Goal: Information Seeking & Learning: Compare options

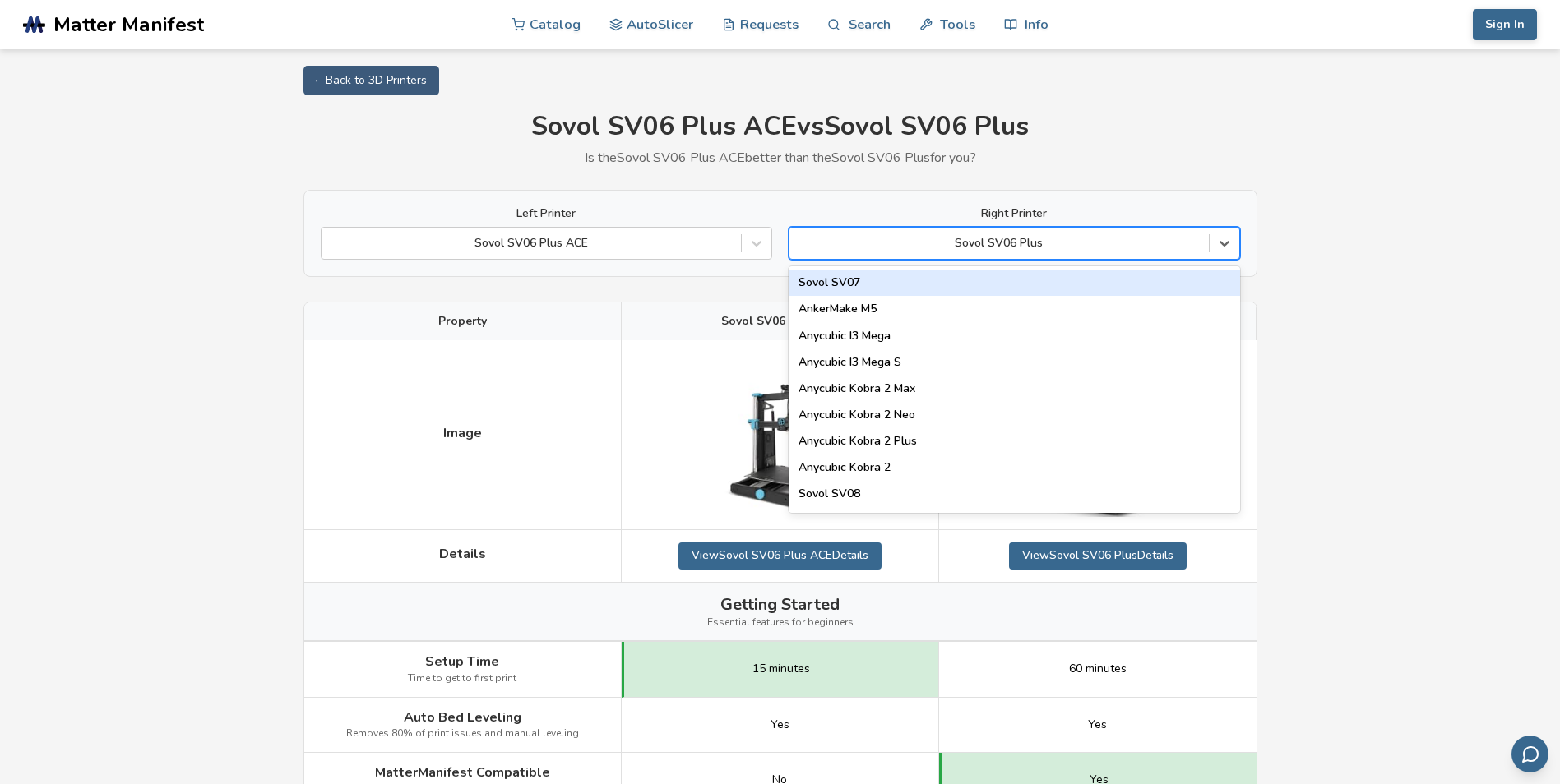
click at [1173, 243] on div at bounding box center [999, 243] width 403 height 16
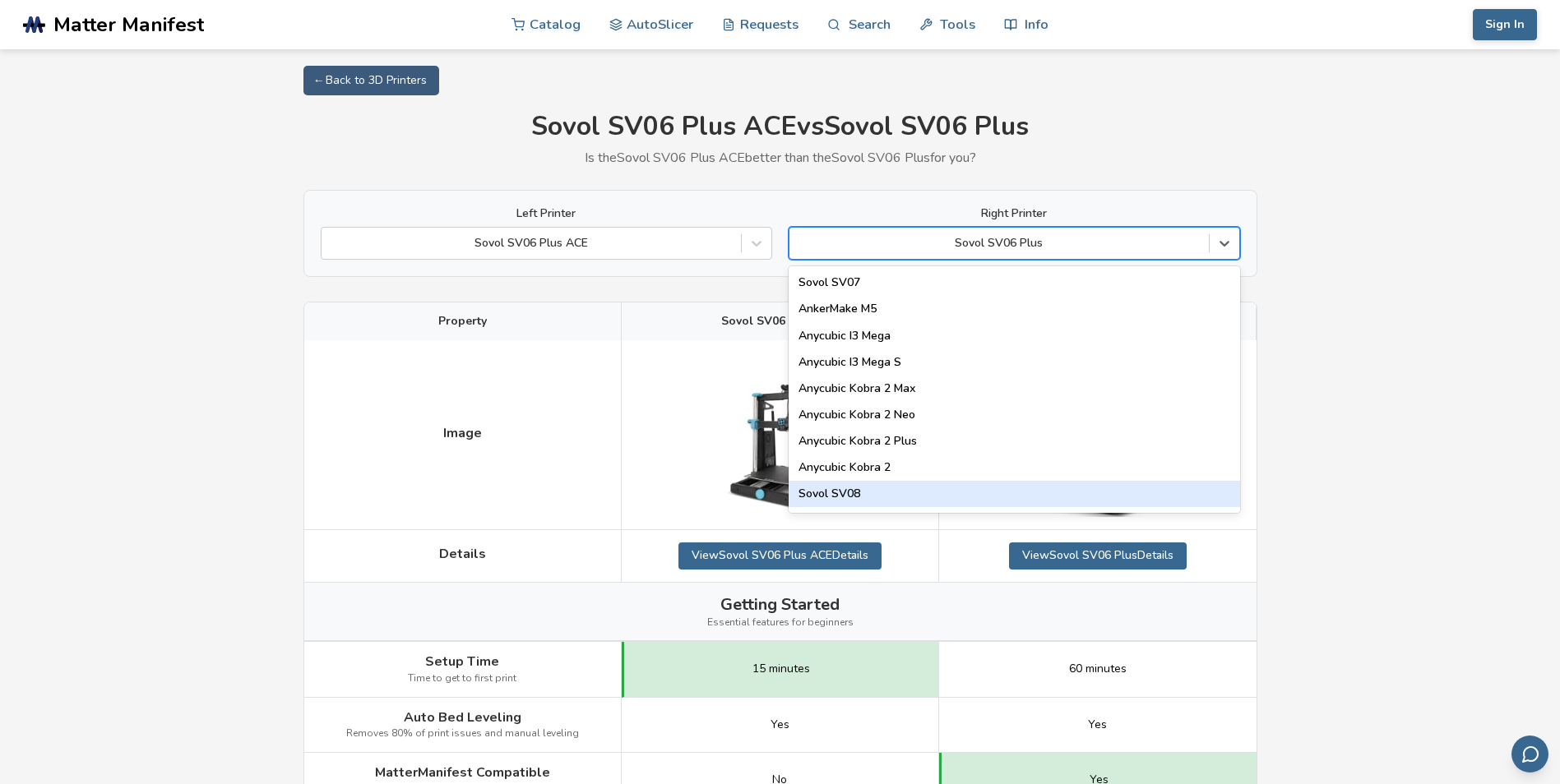
scroll to position [215, 0]
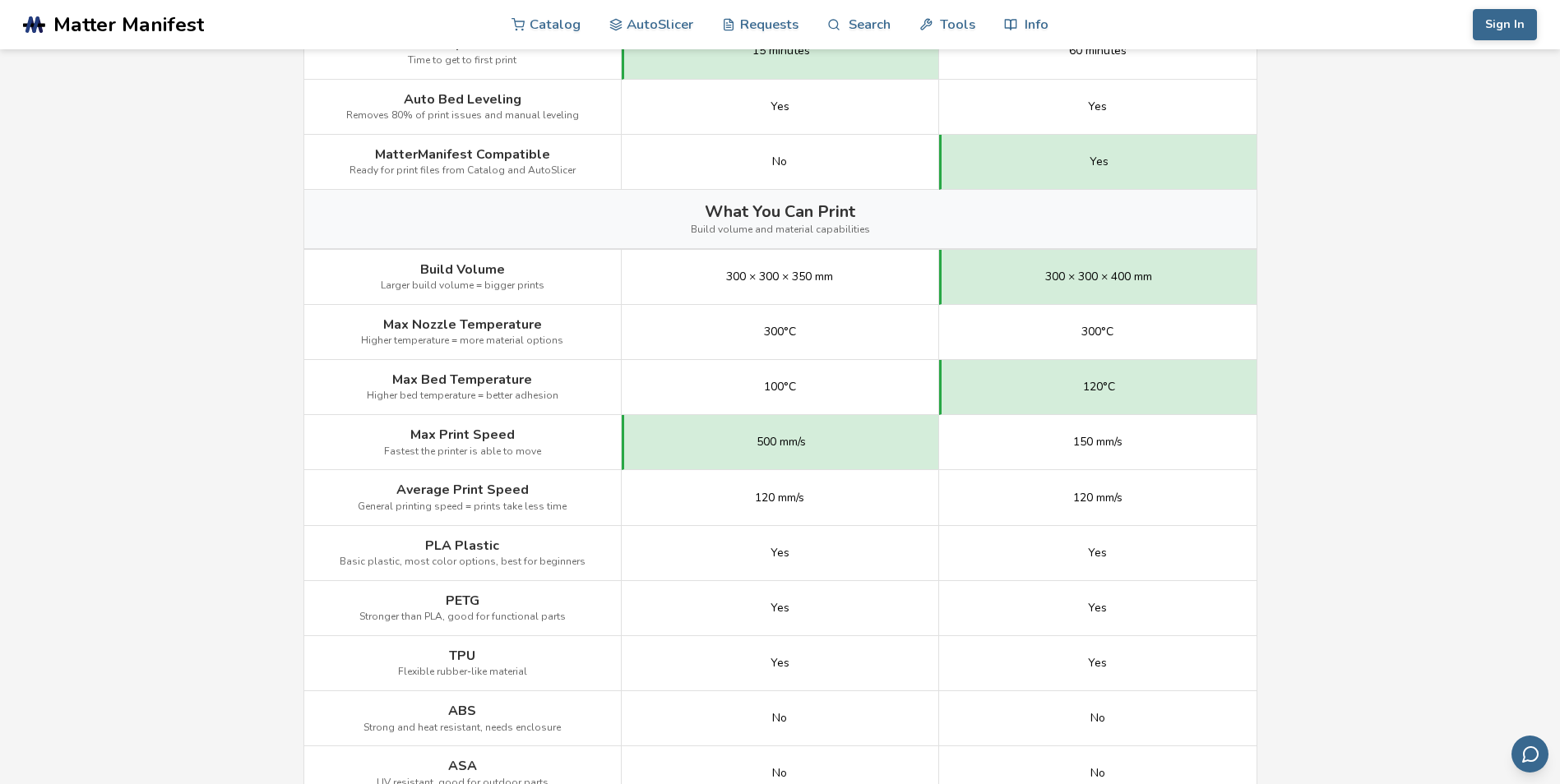
scroll to position [628, 0]
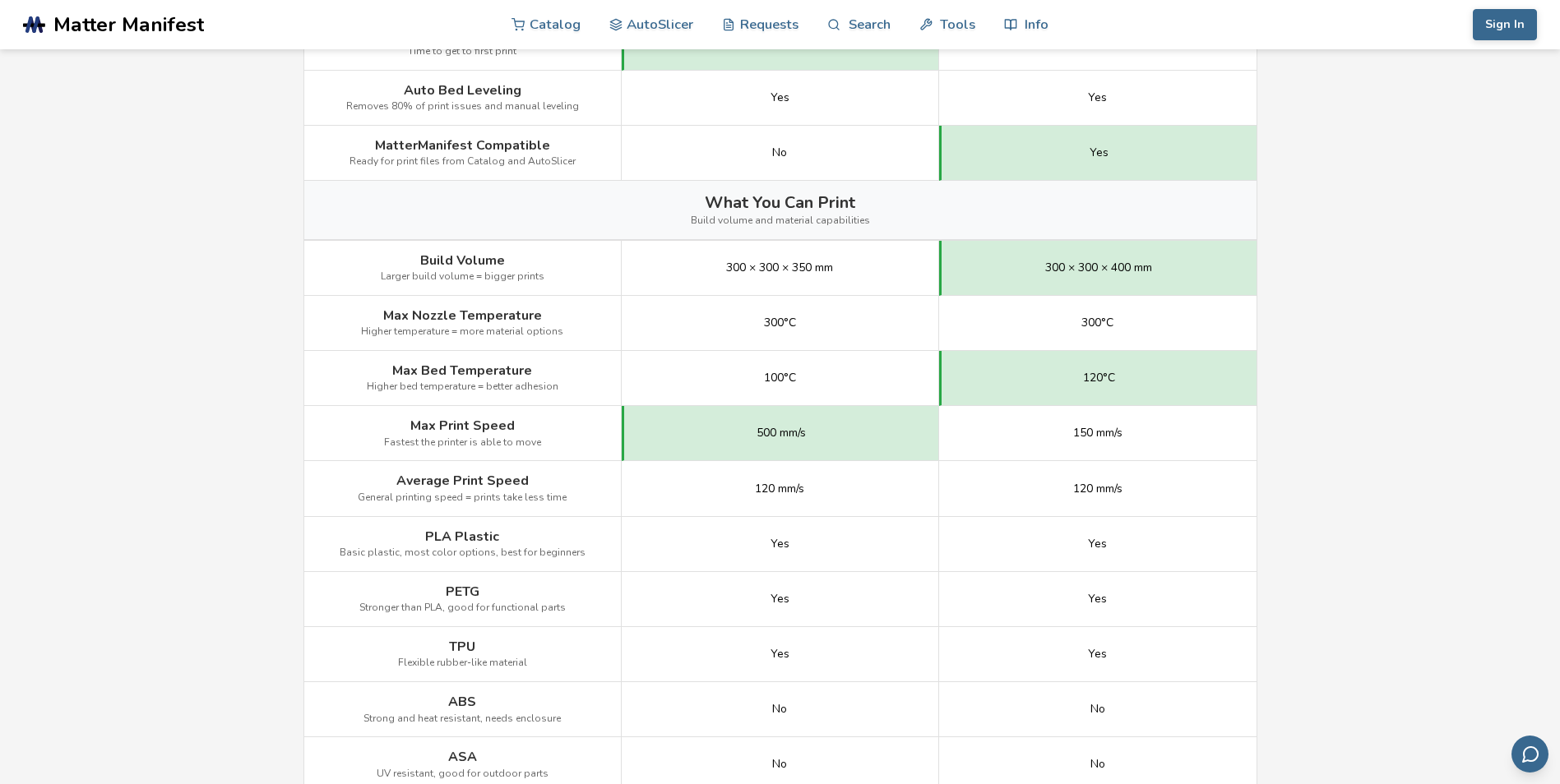
click at [543, 153] on span "MatterManifest Compatible" at bounding box center [463, 146] width 175 height 15
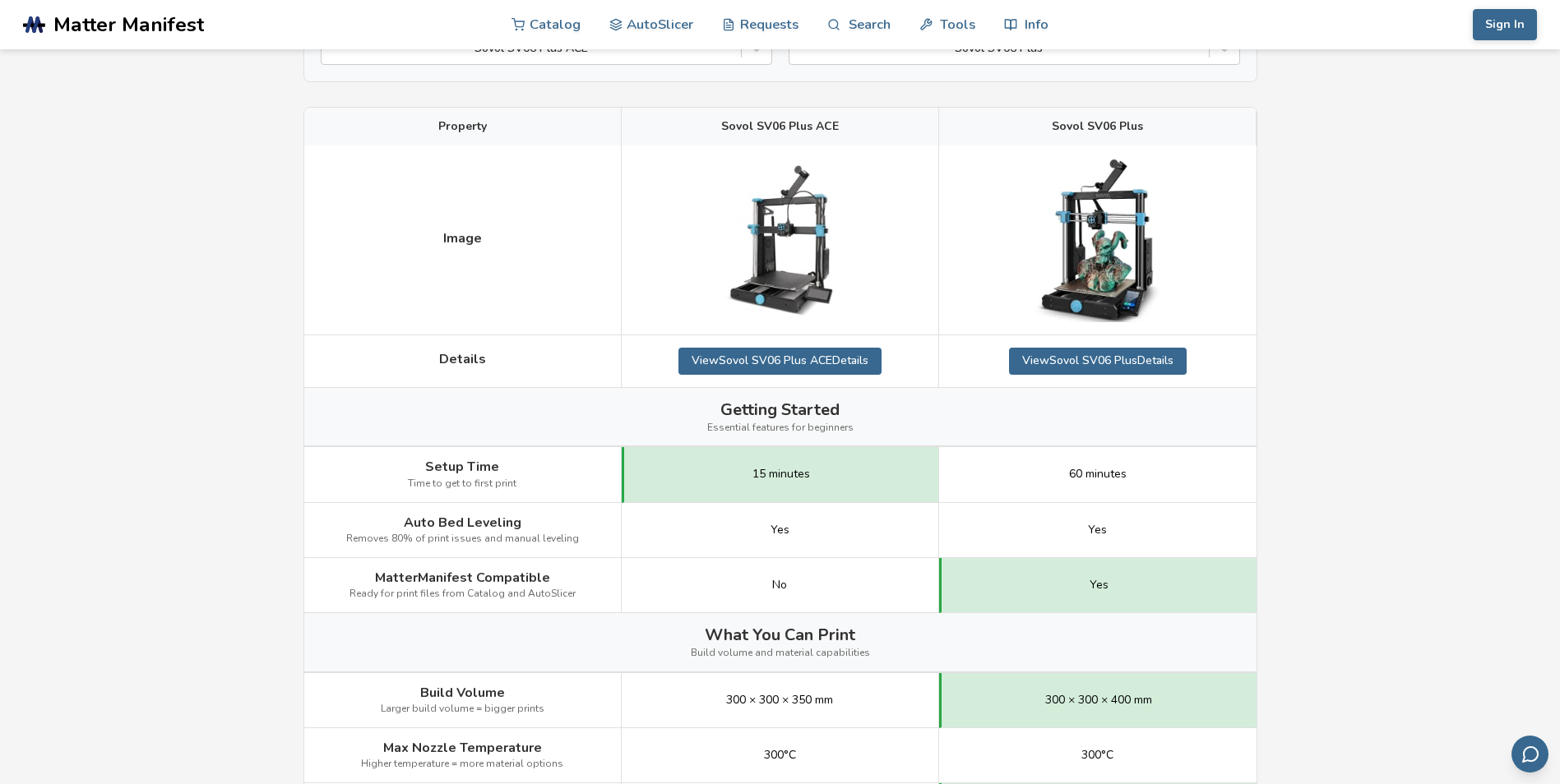
scroll to position [198, 0]
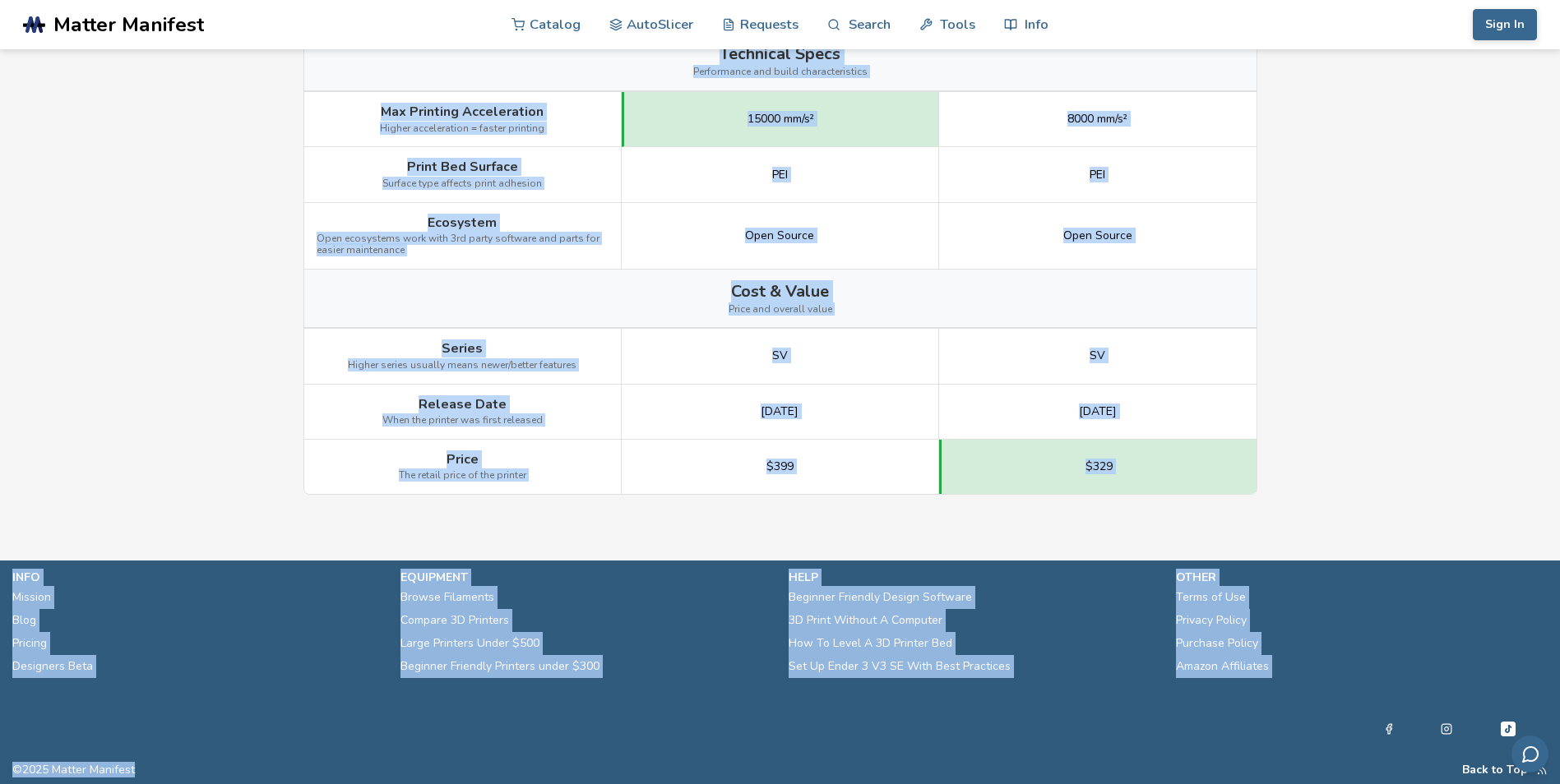
scroll to position [1961, 0]
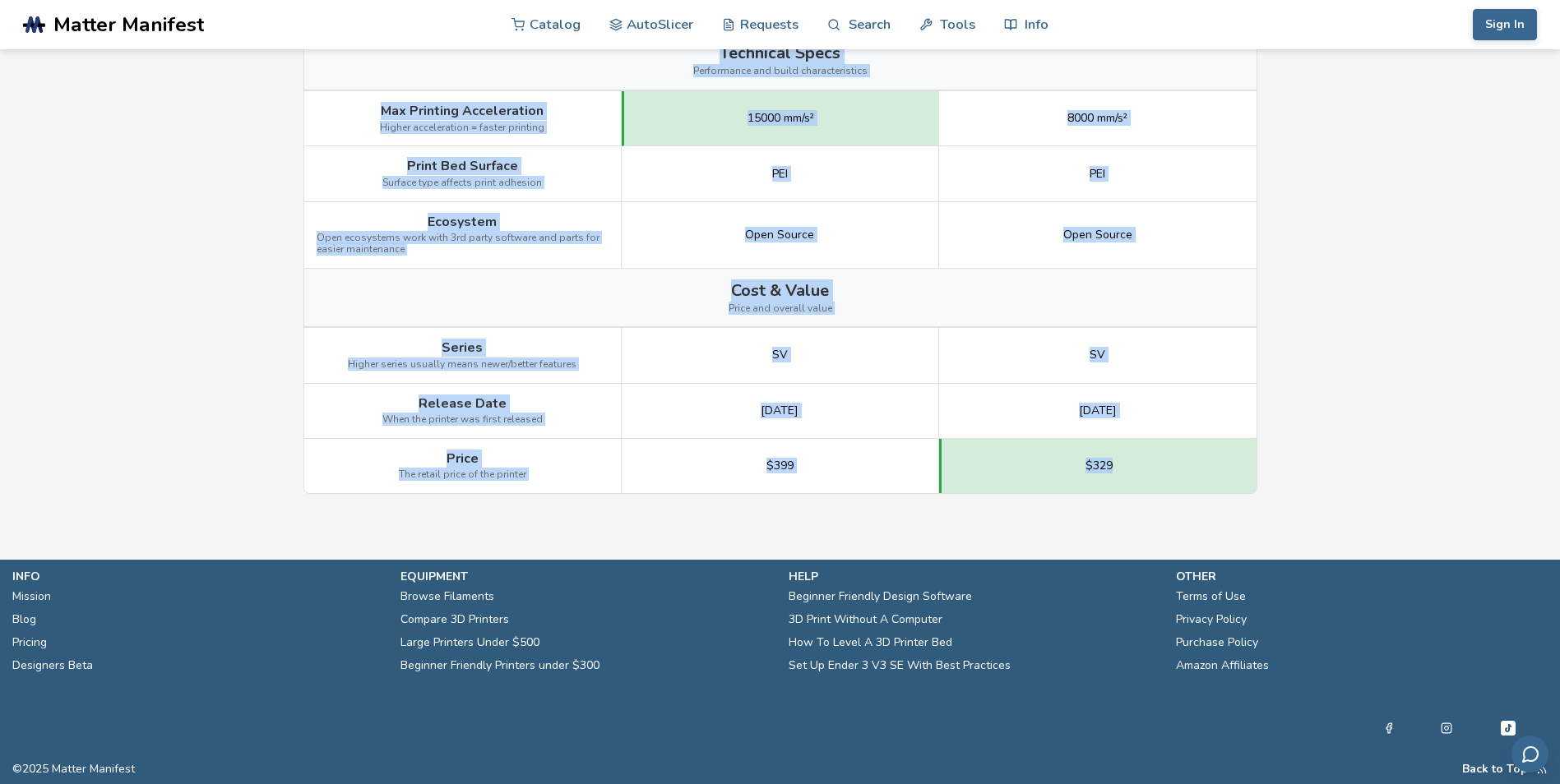
drag, startPoint x: 1198, startPoint y: 117, endPoint x: 1148, endPoint y: 490, distance: 376.3
copy div "Lorem Ipsumdo Sita Conse AD27 Elit SED Doeiusm Temp Incid UT12 Labo Etdolor Mag…"
click at [1120, 141] on div "8000 mm/s²" at bounding box center [1098, 119] width 317 height 55
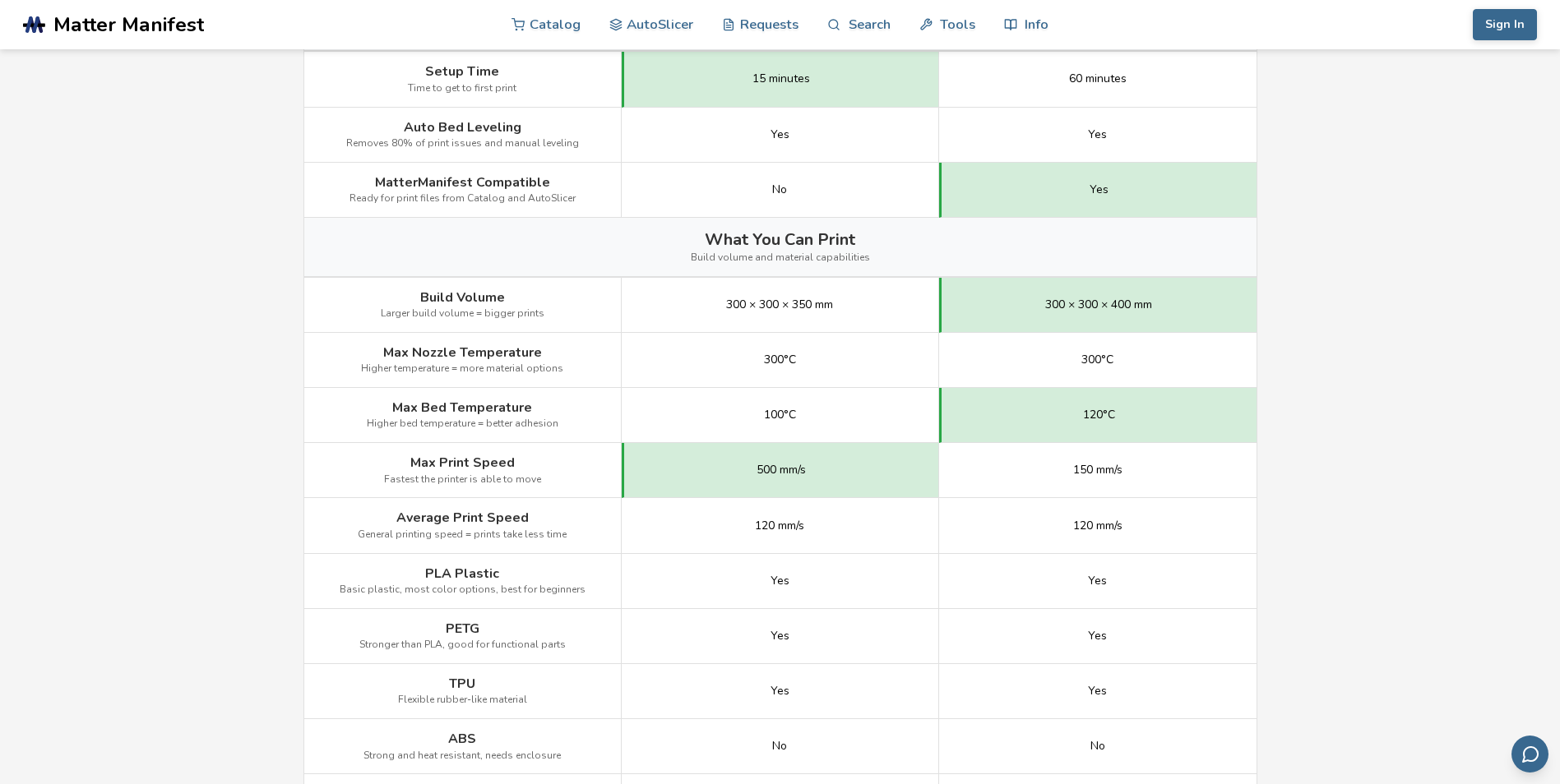
scroll to position [0, 0]
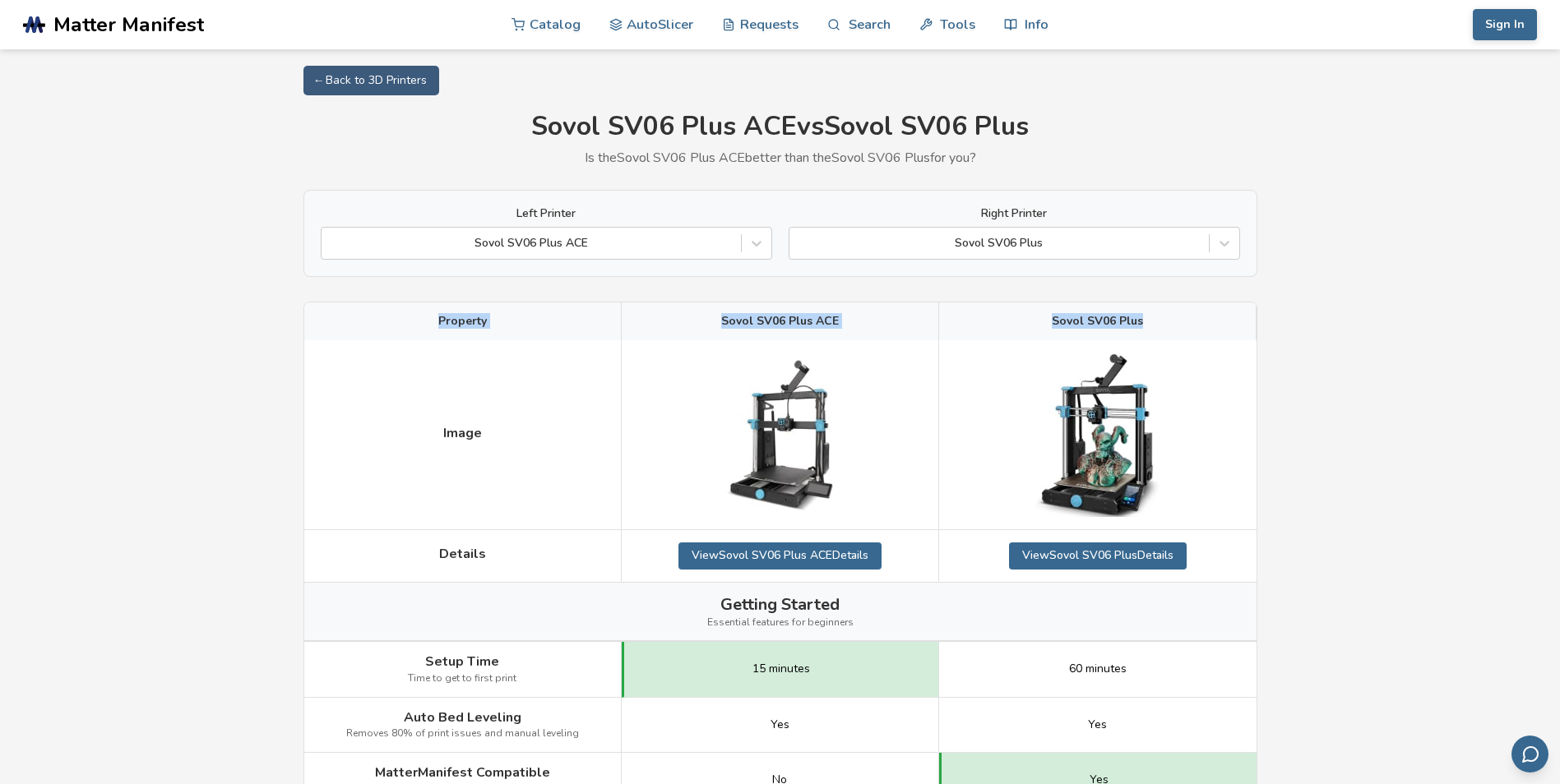
drag, startPoint x: 1160, startPoint y: 318, endPoint x: 428, endPoint y: 307, distance: 732.1
copy div "Property Sovol SV06 Plus ACE Sovol SV06 Plus"
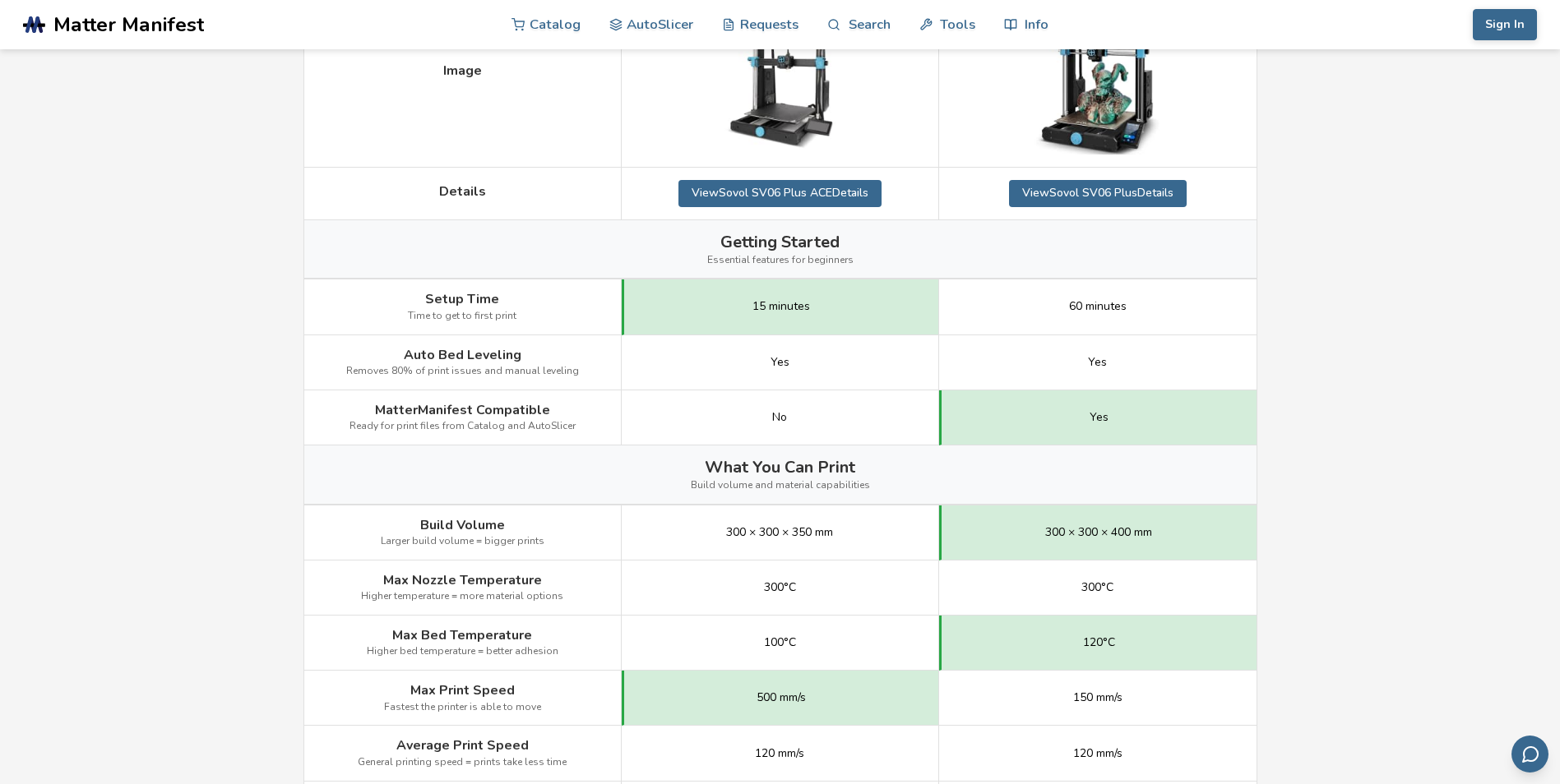
scroll to position [412, 0]
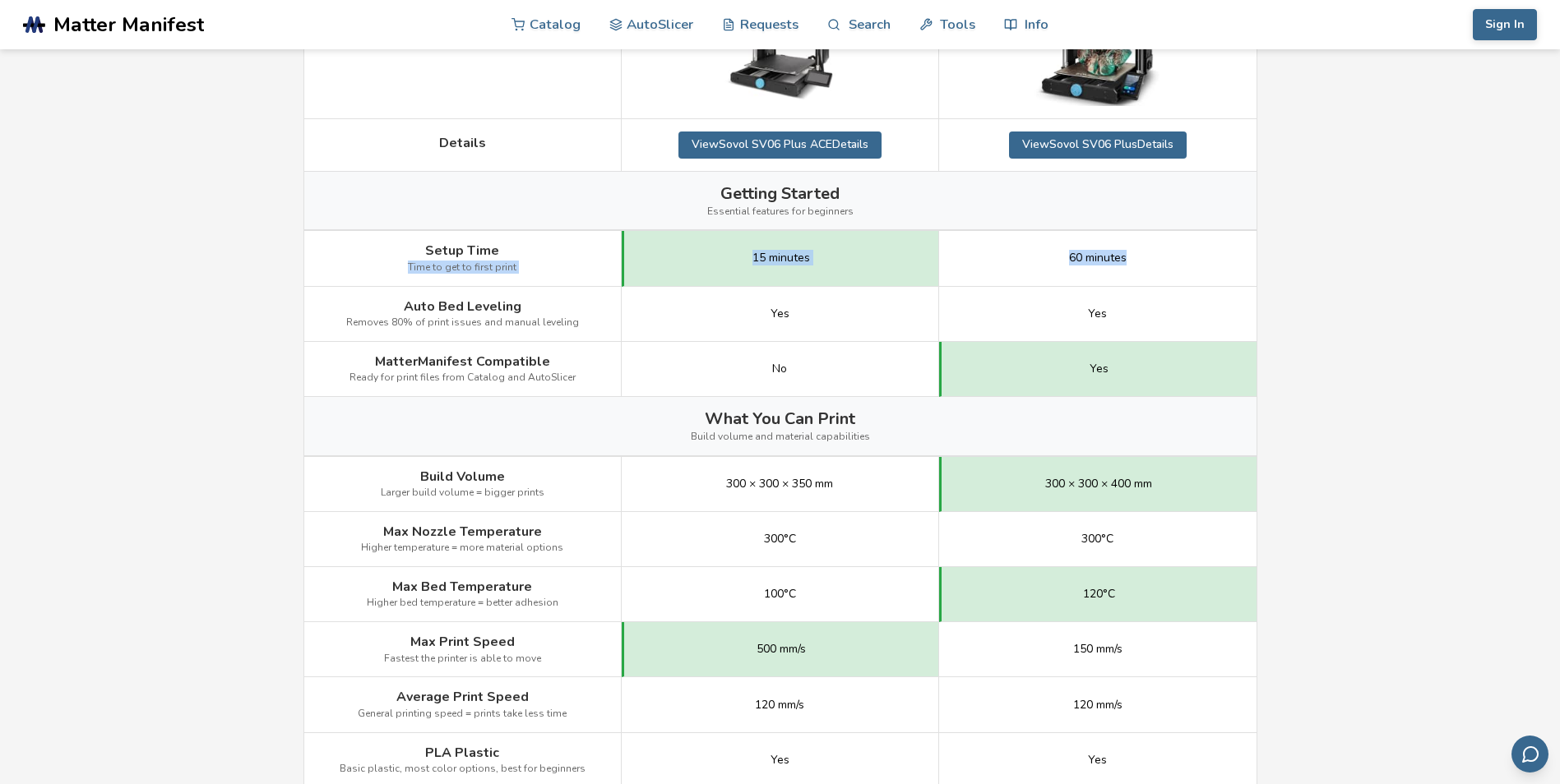
drag, startPoint x: 402, startPoint y: 253, endPoint x: 1146, endPoint y: 265, distance: 744.1
click at [0, 0] on div "Setup Time Time to get to first print 15 minutes 60 minutes" at bounding box center [0, 0] width 0 height 0
copy div "Time to get to first print 15 minutes 60 minutes"
click at [365, 357] on div "MatterManifest Compatible Ready for print files from Catalog and AutoSlicer" at bounding box center [462, 370] width 317 height 55
drag, startPoint x: 365, startPoint y: 357, endPoint x: 400, endPoint y: 357, distance: 35.0
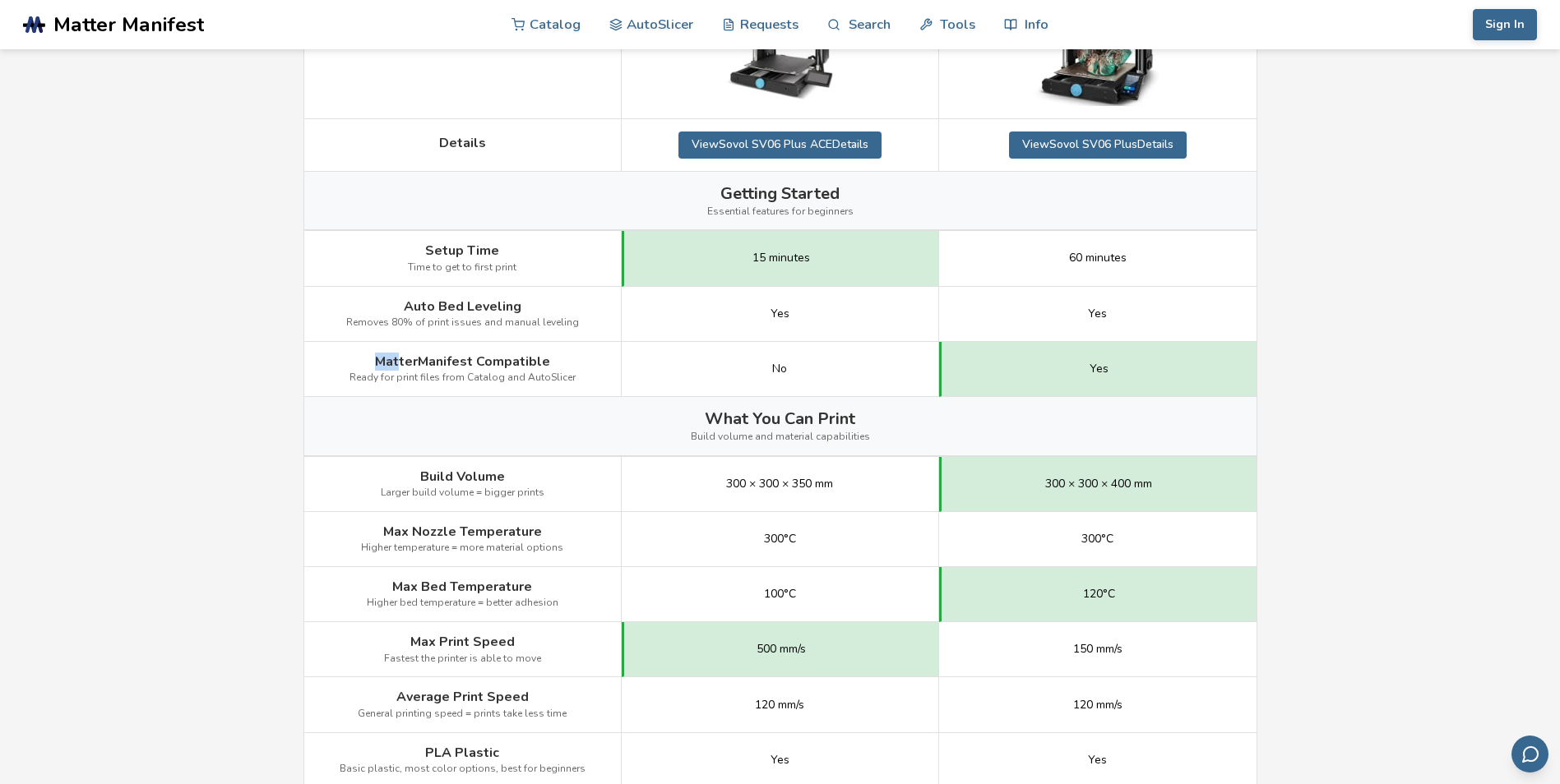
click at [400, 357] on div "MatterManifest Compatible Ready for print files from Catalog and AutoSlicer" at bounding box center [462, 370] width 317 height 55
drag, startPoint x: 400, startPoint y: 357, endPoint x: 381, endPoint y: 357, distance: 19.0
click at [381, 357] on div "MatterManifest Compatible Ready for print files from Catalog and AutoSlicer" at bounding box center [462, 370] width 317 height 55
copy div "MatterManifest Compatible Ready for print files from Catalog and AutoSlicer"
click at [547, 494] on div "Build Volume Larger build volume = bigger prints" at bounding box center [462, 485] width 317 height 55
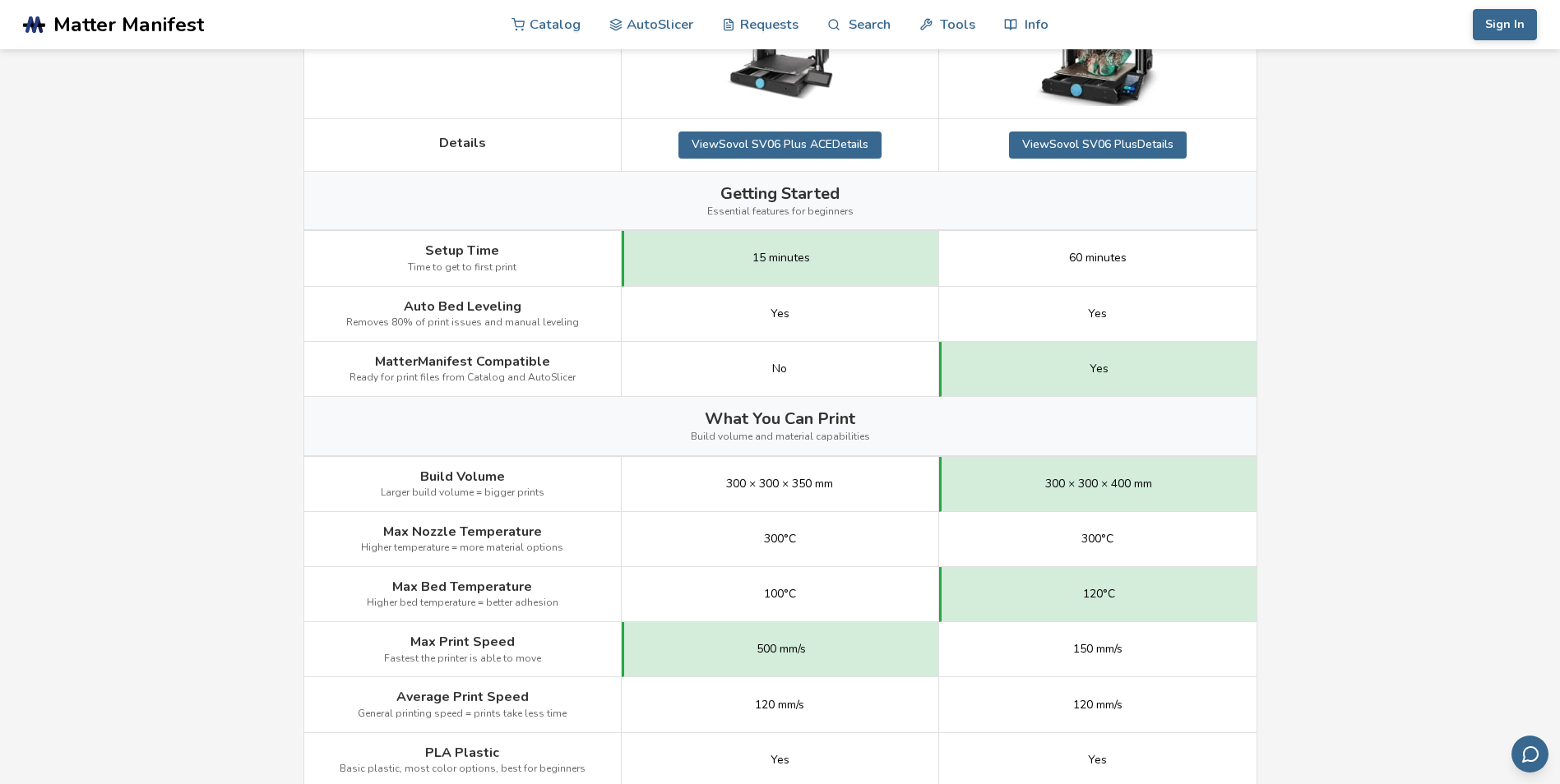
click at [1190, 477] on div "300 × 300 × 400 mm" at bounding box center [1098, 485] width 317 height 55
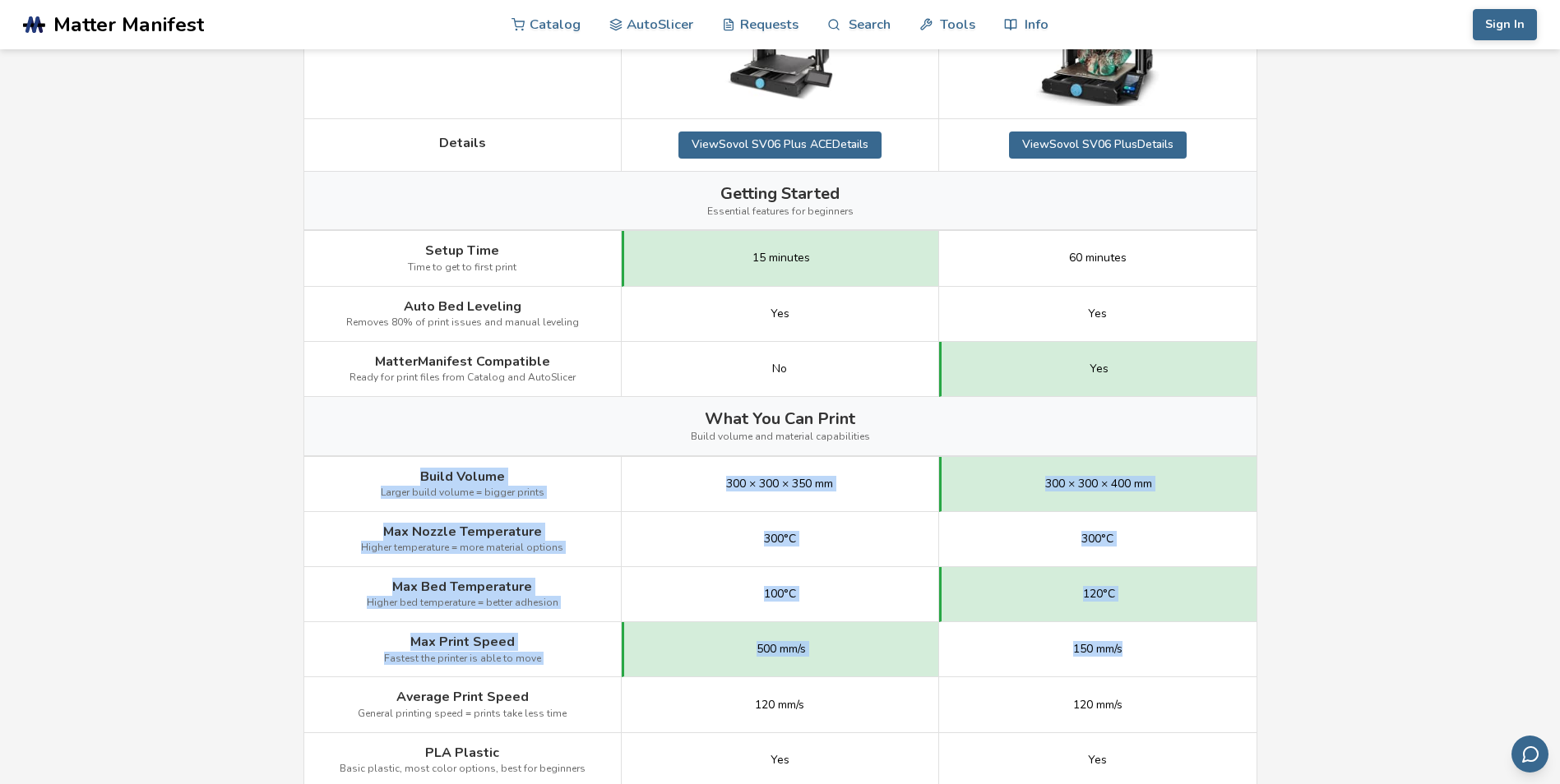
drag, startPoint x: 395, startPoint y: 458, endPoint x: 1205, endPoint y: 645, distance: 831.3
click at [0, 0] on div "Image Details View Sovol SV06 Plus ACE Details View Sovol SV06 Plus Details Get…" at bounding box center [0, 0] width 0 height 0
copy div "Build Volume Larger build volume = bigger prints 300 × 300 × 350 mm 300 × 300 ×…"
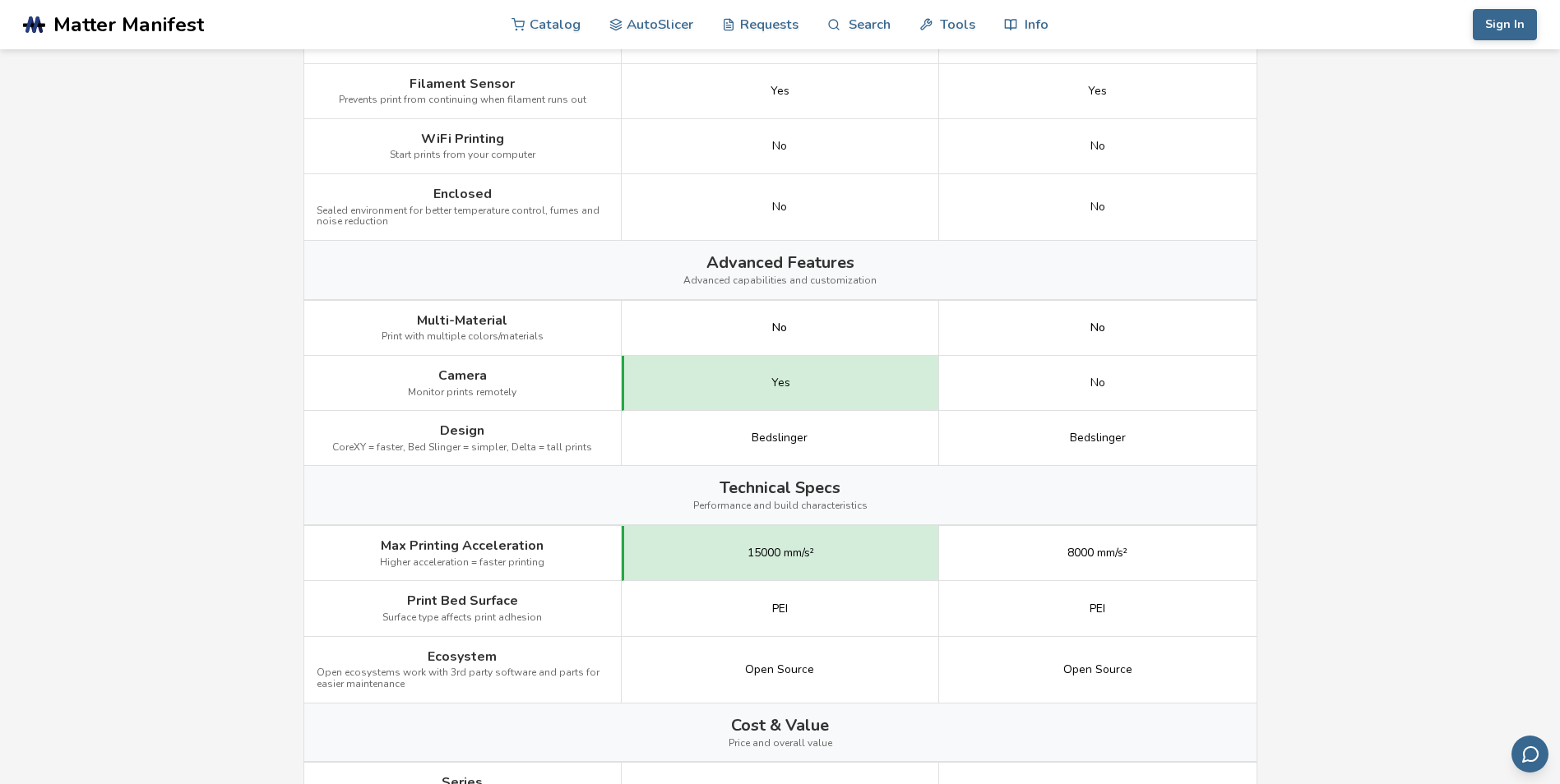
scroll to position [1557, 0]
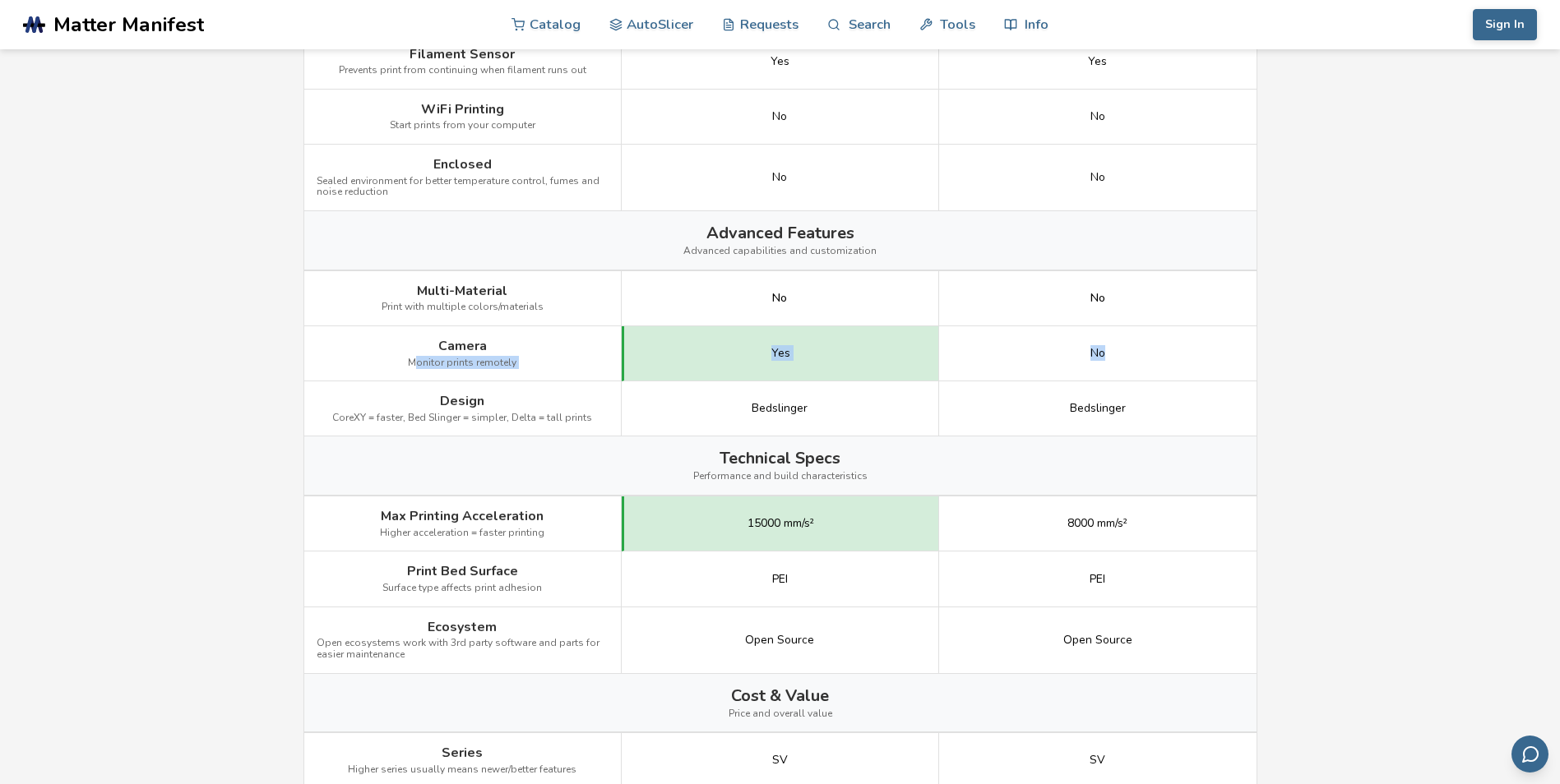
drag, startPoint x: 425, startPoint y: 346, endPoint x: 1142, endPoint y: 360, distance: 717.1
click at [0, 0] on div "Camera Monitor prints remotely Yes No" at bounding box center [0, 0] width 0 height 0
click at [496, 340] on div "Camera Monitor prints remotely" at bounding box center [462, 354] width 317 height 55
drag, startPoint x: 424, startPoint y: 334, endPoint x: 1121, endPoint y: 363, distance: 697.6
click at [0, 0] on div "Camera Monitor prints remotely Yes No" at bounding box center [0, 0] width 0 height 0
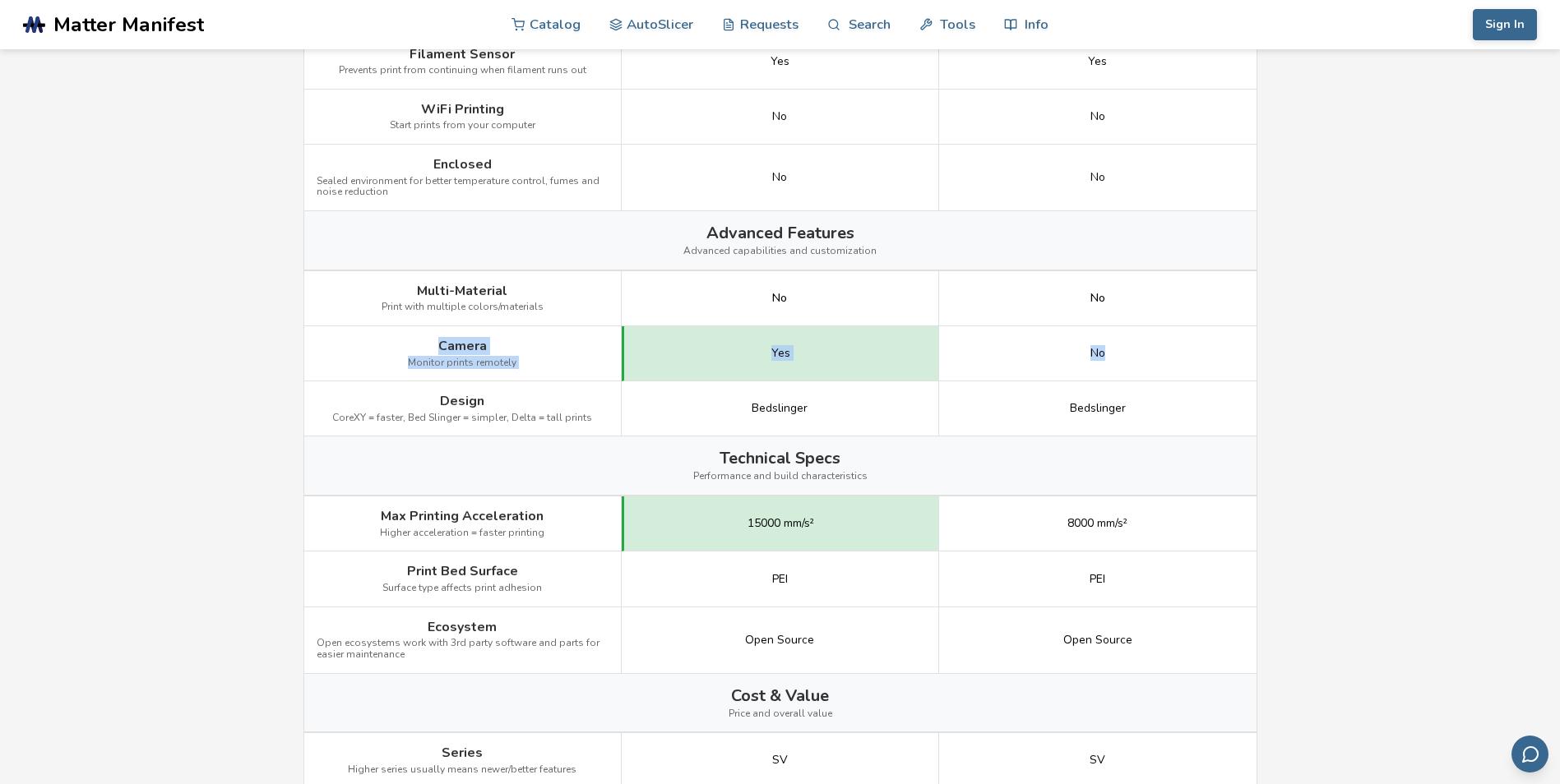
copy div "Camera Monitor prints remotely Yes No"
drag, startPoint x: 371, startPoint y: 515, endPoint x: 1151, endPoint y: 530, distance: 780.1
click at [0, 0] on div "Max Printing Acceleration Higher acceleration = faster printing 15000 mm/s² 800…" at bounding box center [0, 0] width 0 height 0
copy div "Max Printing Acceleration Higher acceleration = faster printing 15000 mm/s² 800…"
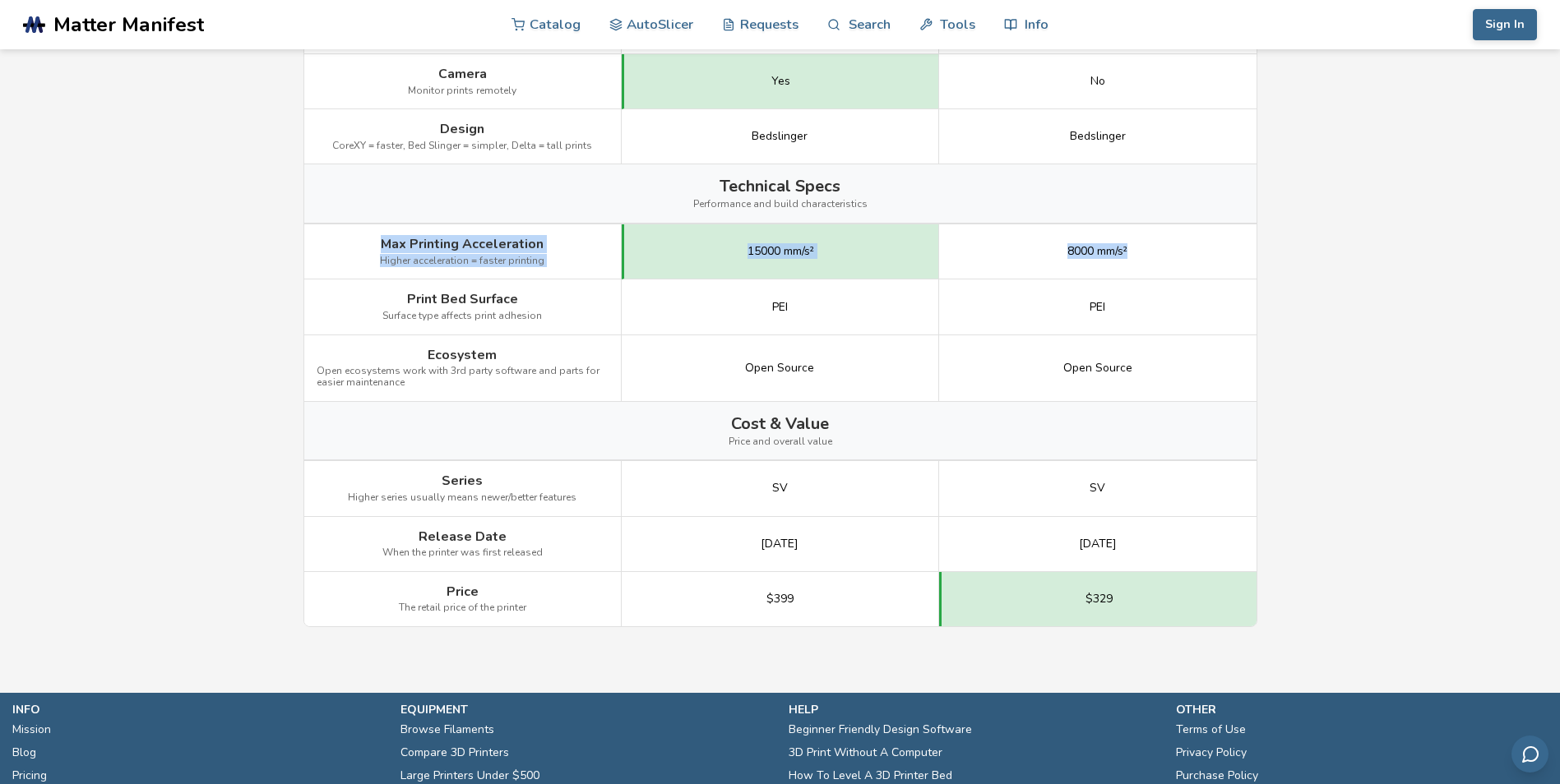
scroll to position [1961, 0]
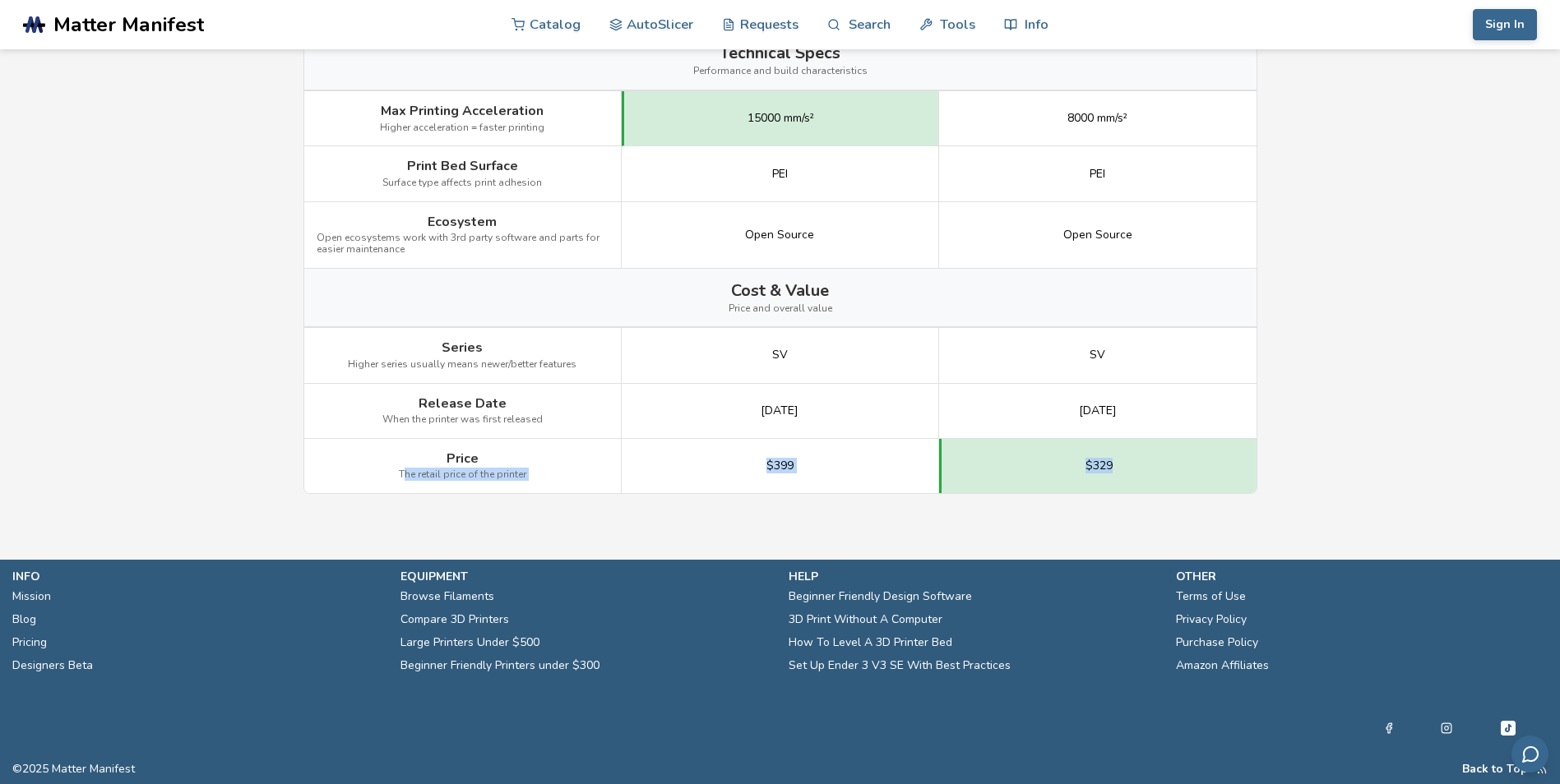
drag, startPoint x: 406, startPoint y: 463, endPoint x: 1206, endPoint y: 477, distance: 800.1
click at [0, 0] on div "Price The retail price of the printer $399 $329" at bounding box center [0, 0] width 0 height 0
copy div "he retail price of the printer $399 $329"
drag, startPoint x: 401, startPoint y: 575, endPoint x: 394, endPoint y: 523, distance: 52.5
click at [401, 573] on p "equipment" at bounding box center [586, 576] width 372 height 17
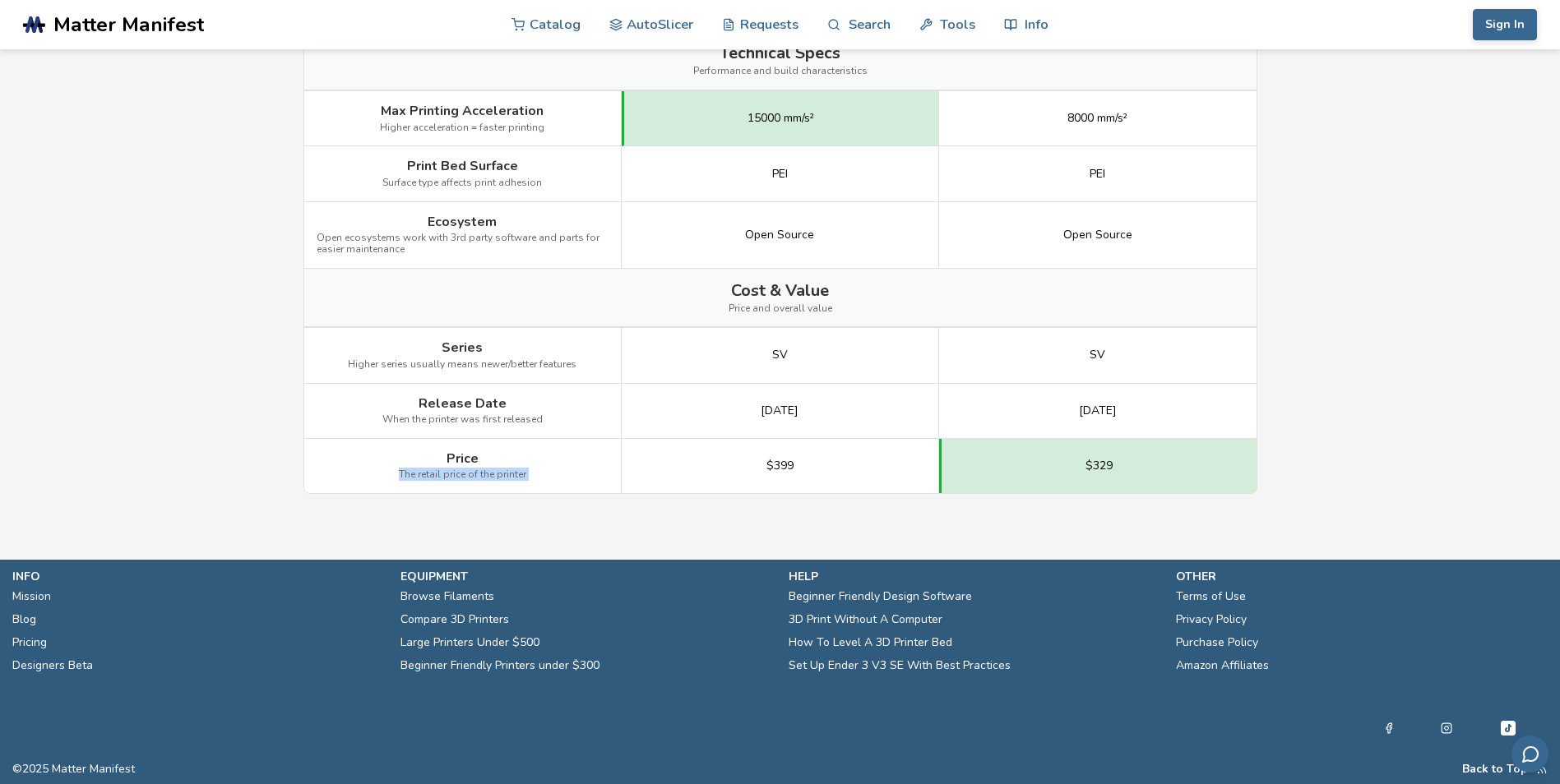
drag, startPoint x: 394, startPoint y: 462, endPoint x: 687, endPoint y: 480, distance: 293.6
click at [0, 0] on div "Price The retail price of the printer $399 $329" at bounding box center [0, 0] width 0 height 0
drag, startPoint x: 436, startPoint y: 450, endPoint x: 1149, endPoint y: 459, distance: 713.1
click at [0, 0] on div "Price The retail price of the printer $399 $329" at bounding box center [0, 0] width 0 height 0
copy div "Price The retail price of the printer $399 $329"
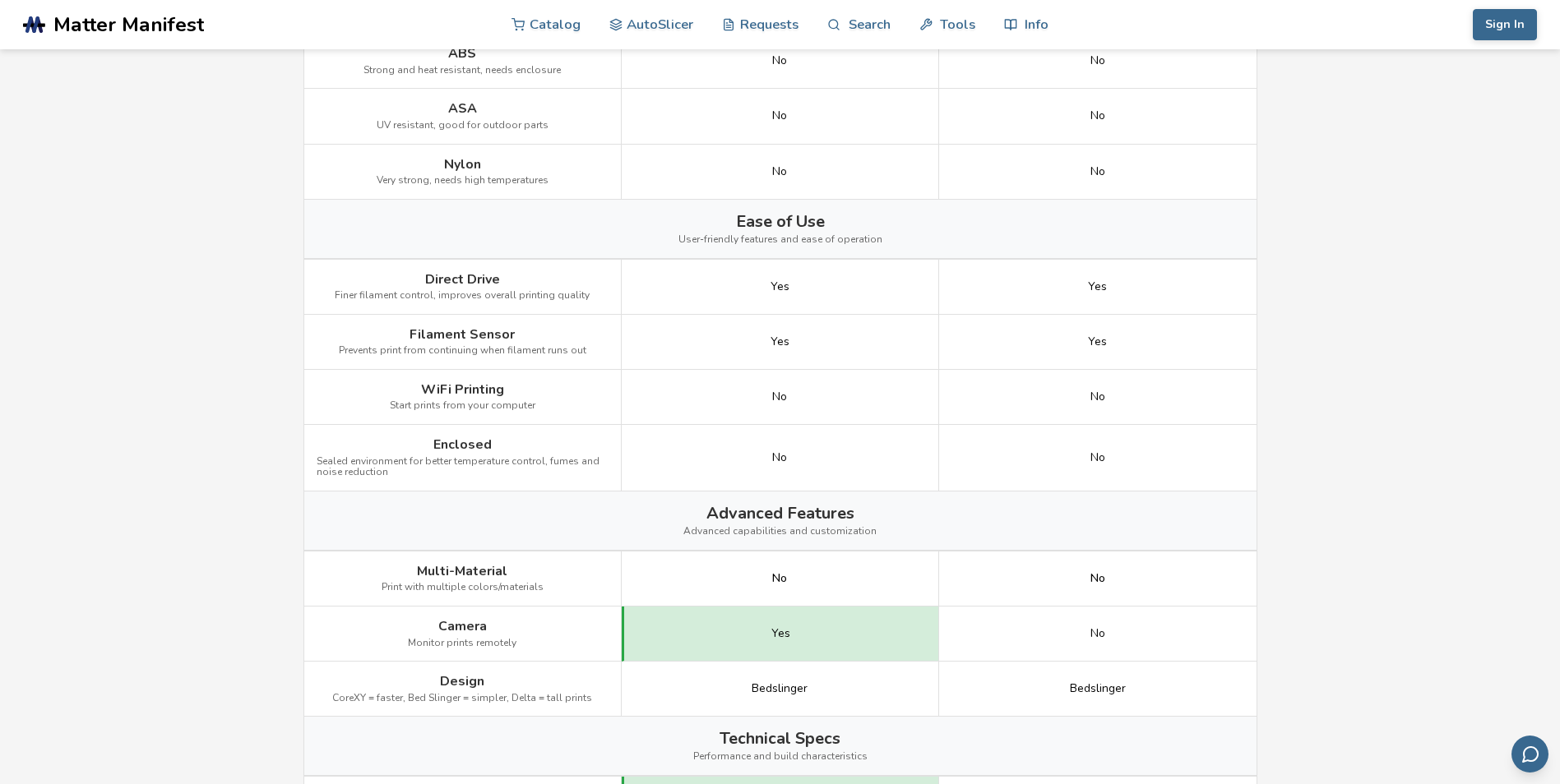
scroll to position [0, 0]
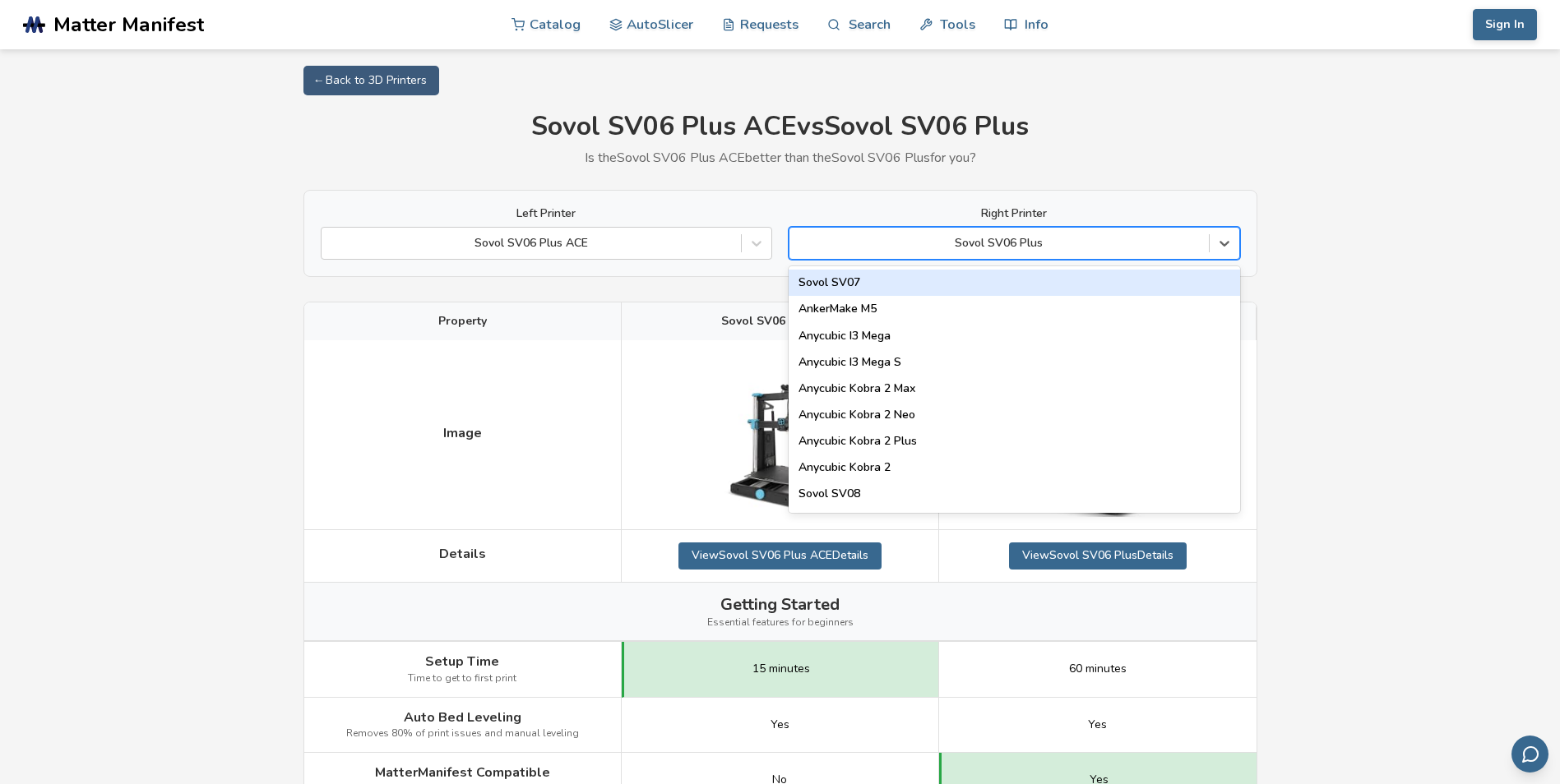
click at [1080, 244] on div at bounding box center [999, 243] width 403 height 16
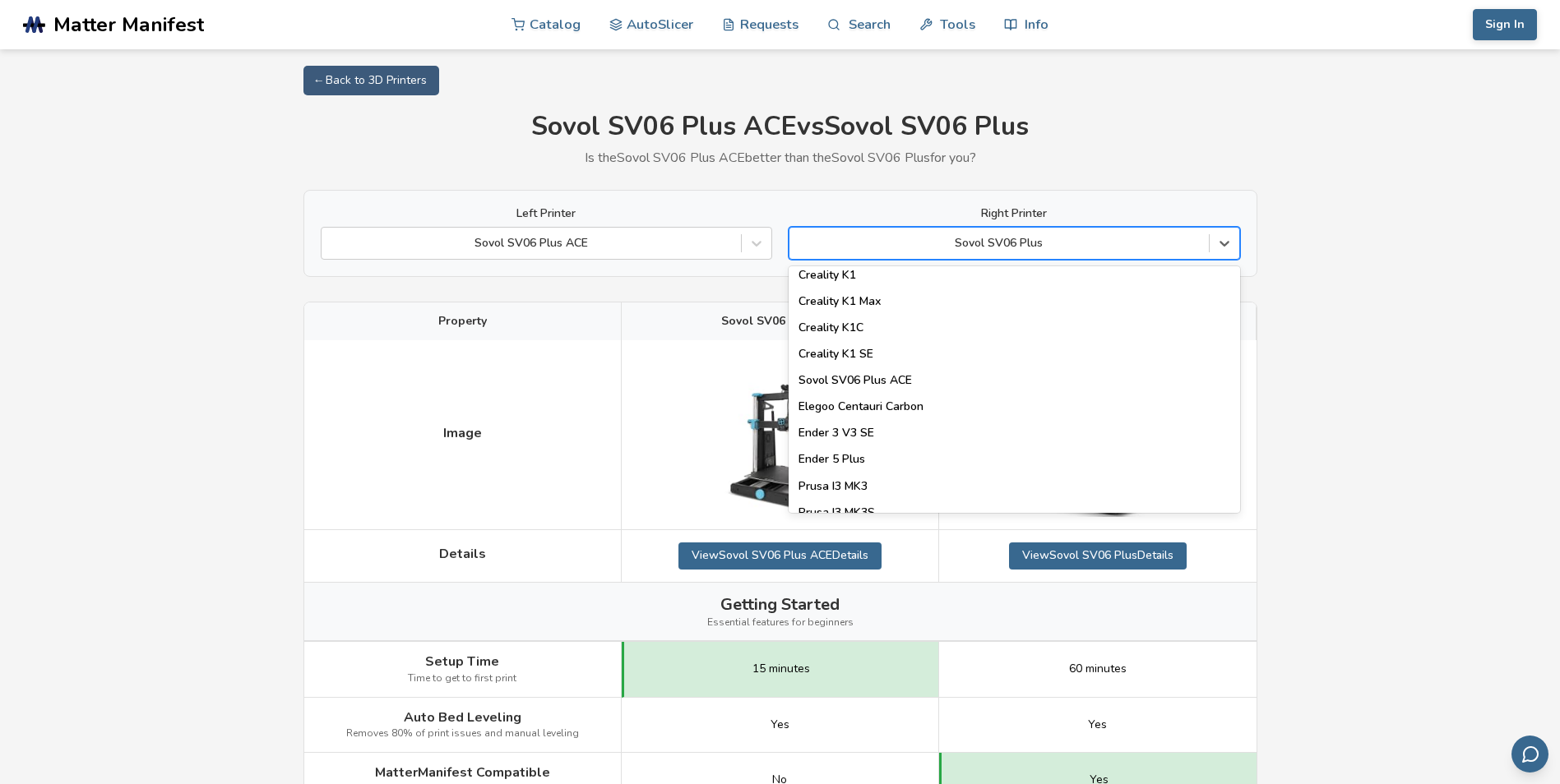
scroll to position [432, 0]
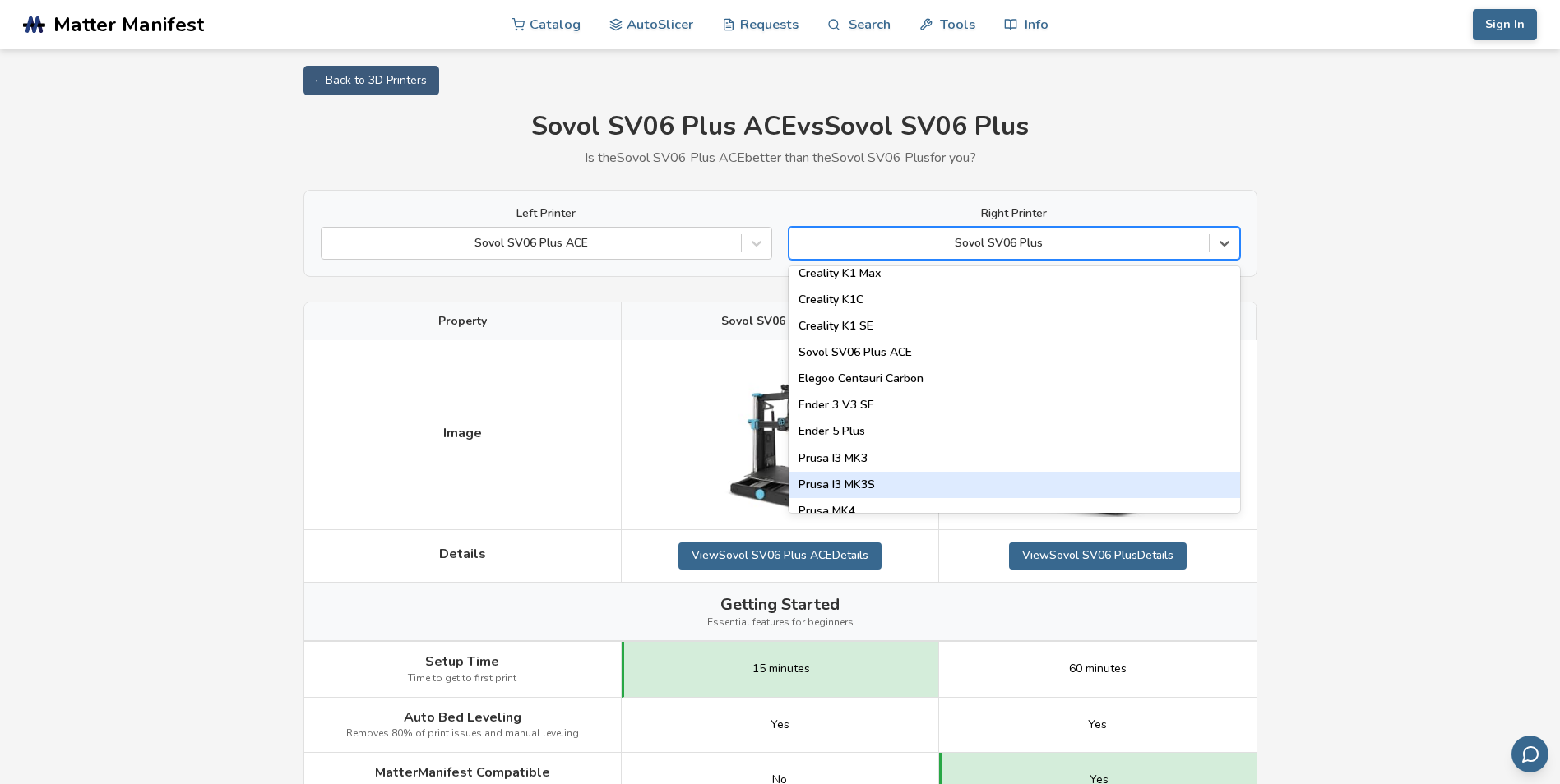
click at [1226, 472] on div "Prusa I3 MK3S" at bounding box center [1015, 485] width 452 height 27
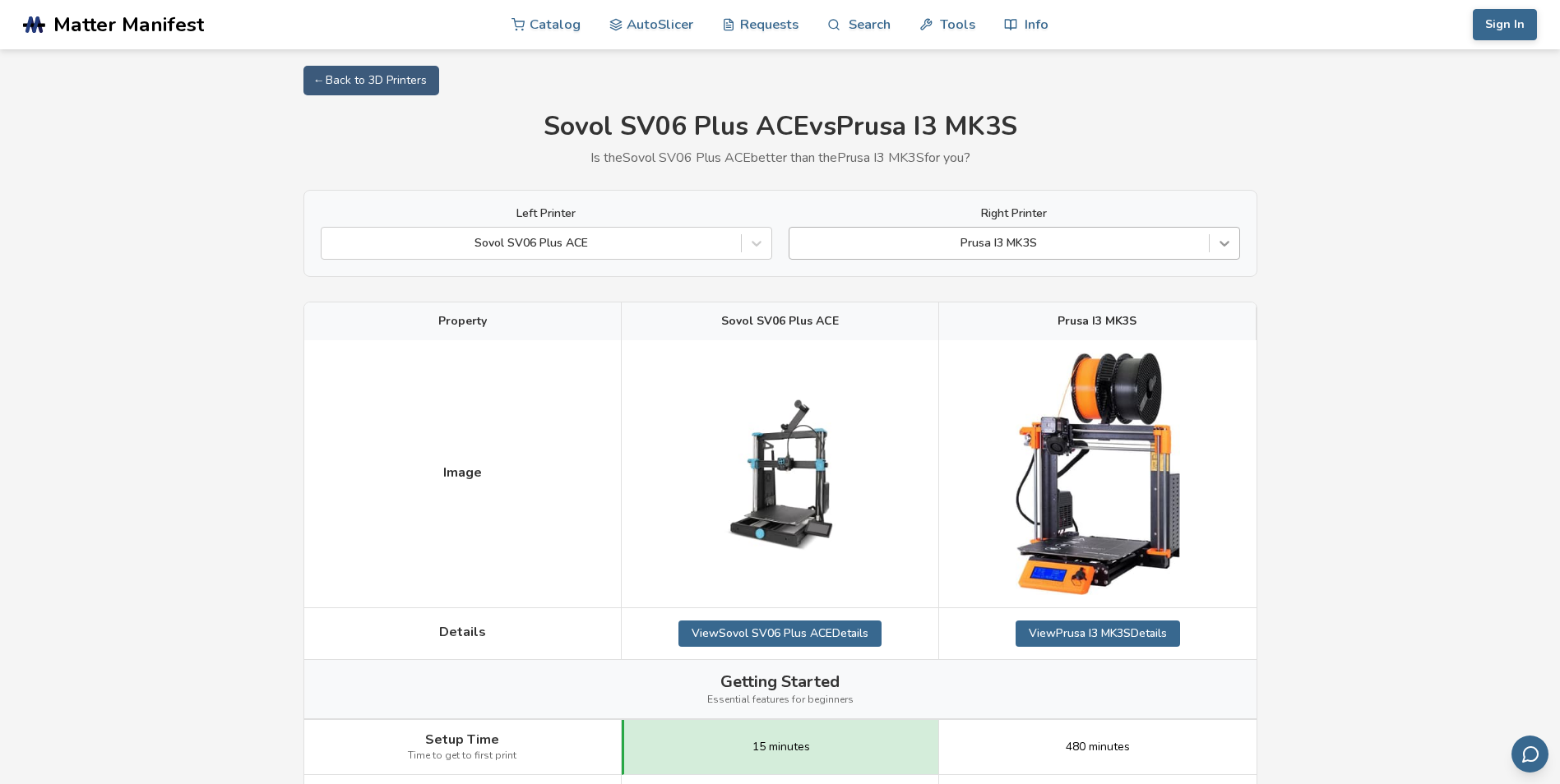
click at [1225, 235] on icon at bounding box center [1225, 243] width 16 height 16
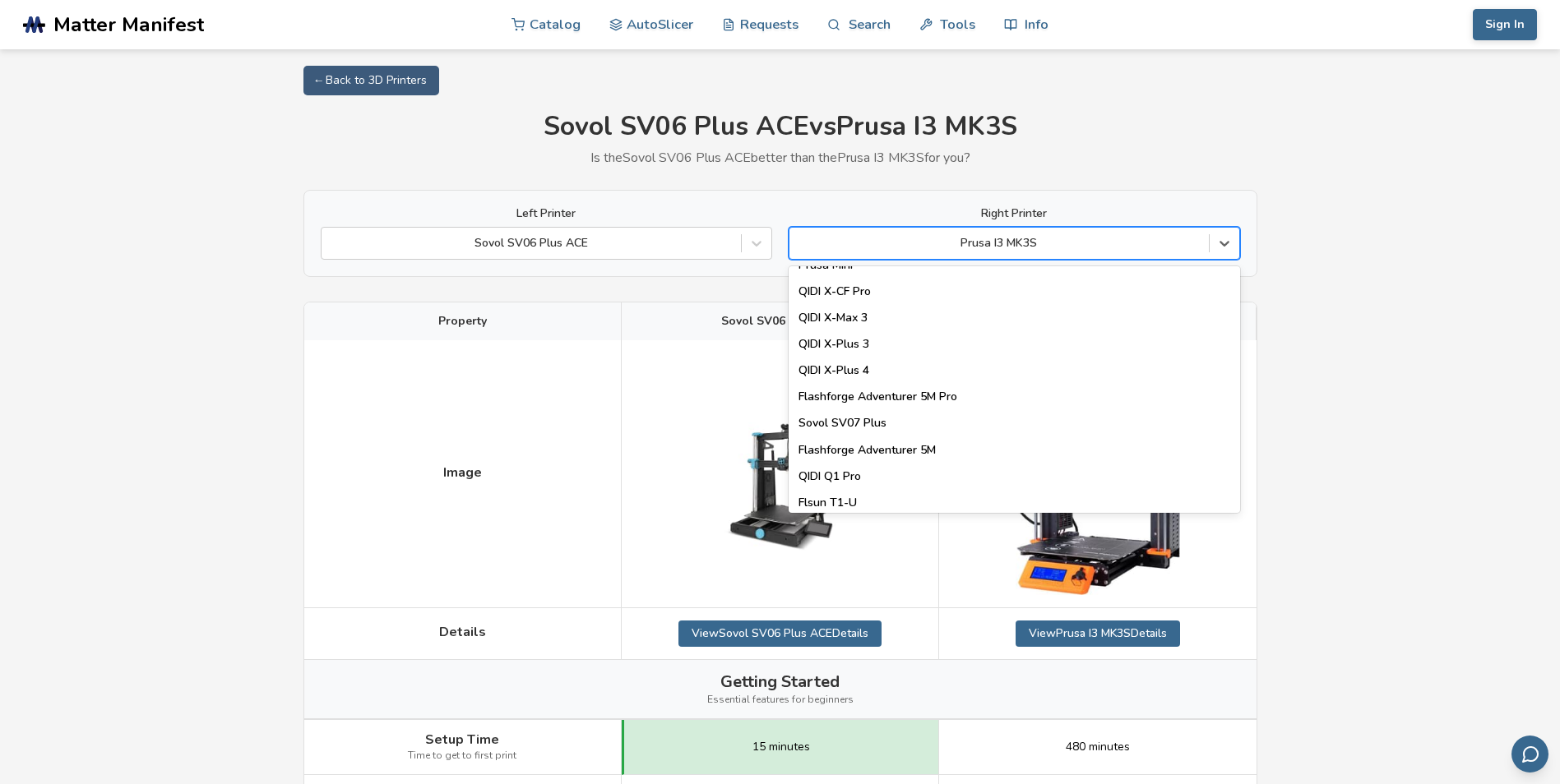
scroll to position [1820, 0]
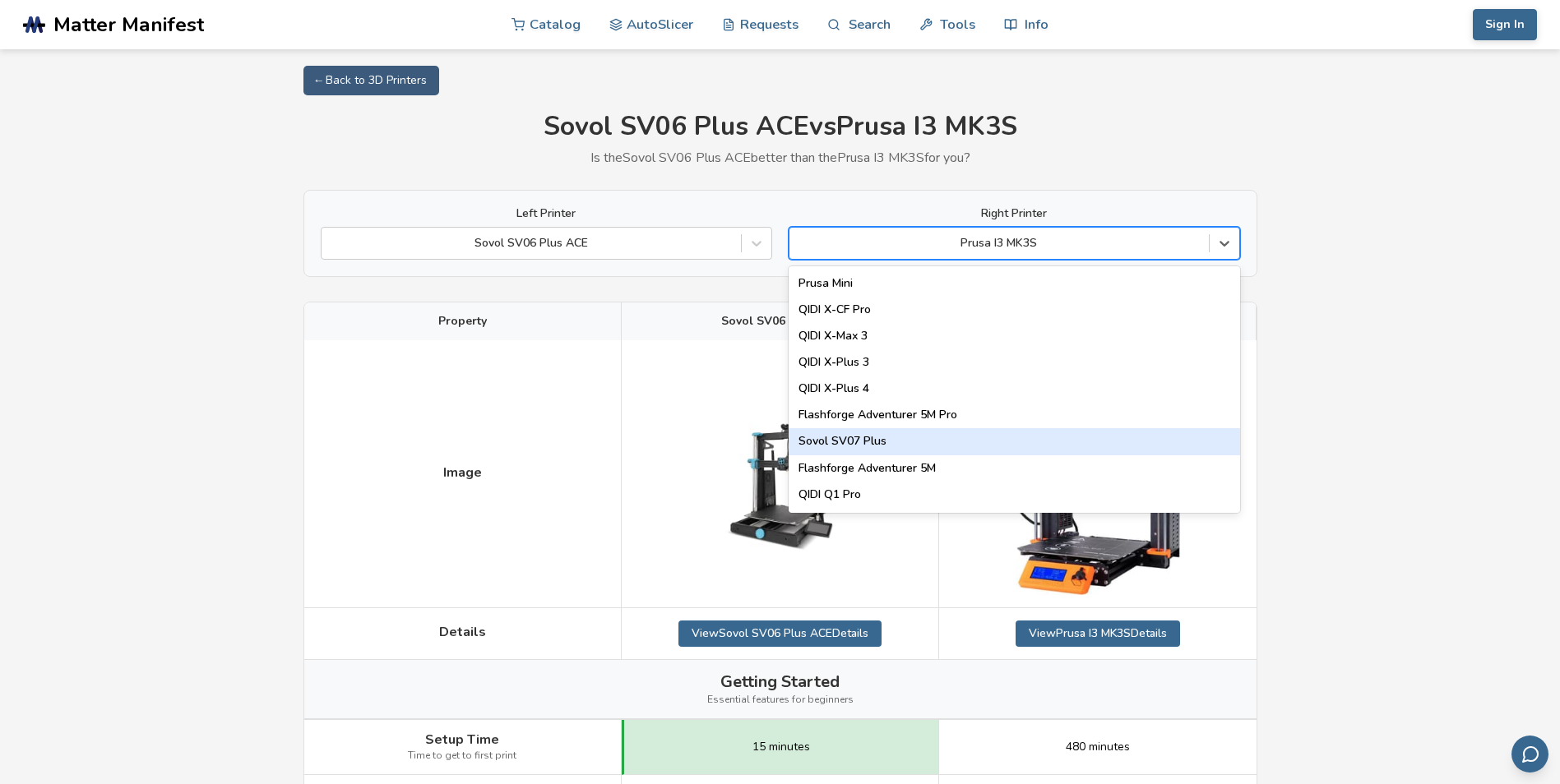
click at [885, 438] on div "Sovol SV07 Plus" at bounding box center [1015, 442] width 452 height 27
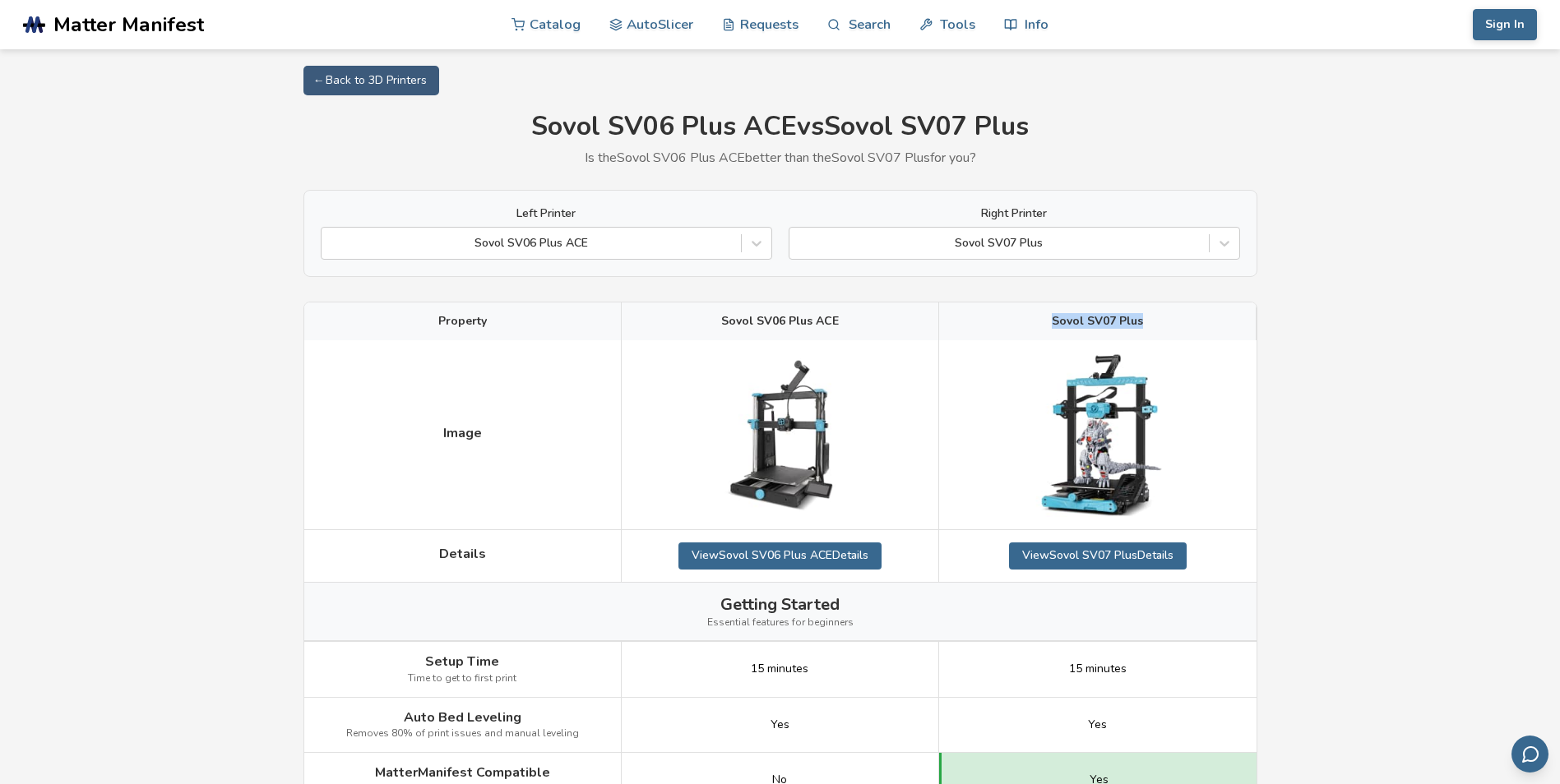
drag, startPoint x: 1032, startPoint y: 313, endPoint x: 1148, endPoint y: 308, distance: 116.1
click at [1148, 308] on div "Sovol SV07 Plus" at bounding box center [1098, 322] width 317 height 38
copy span "Sovol SV07 Plus"
click at [1230, 243] on icon at bounding box center [1225, 243] width 16 height 16
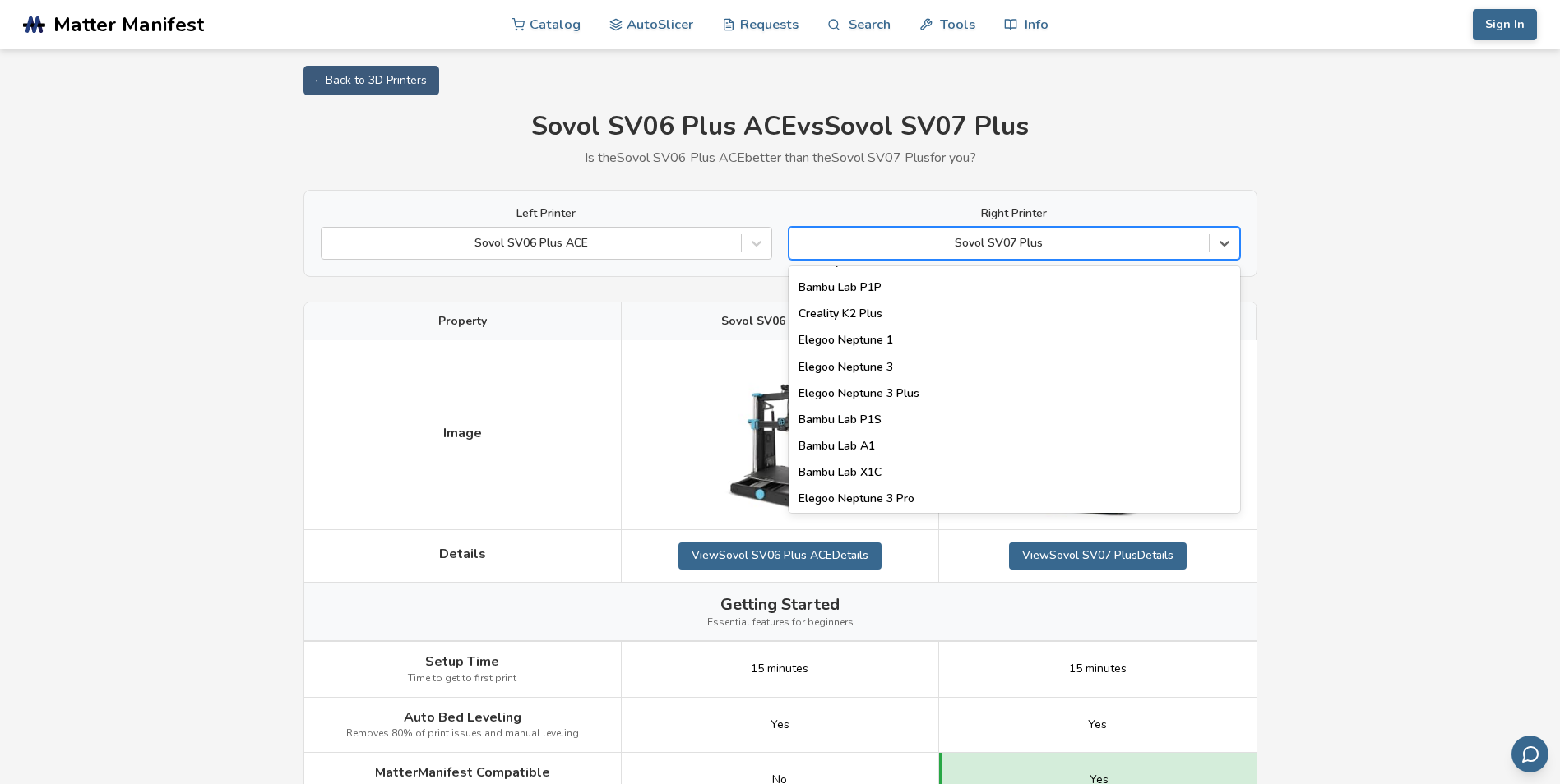
scroll to position [1293, 0]
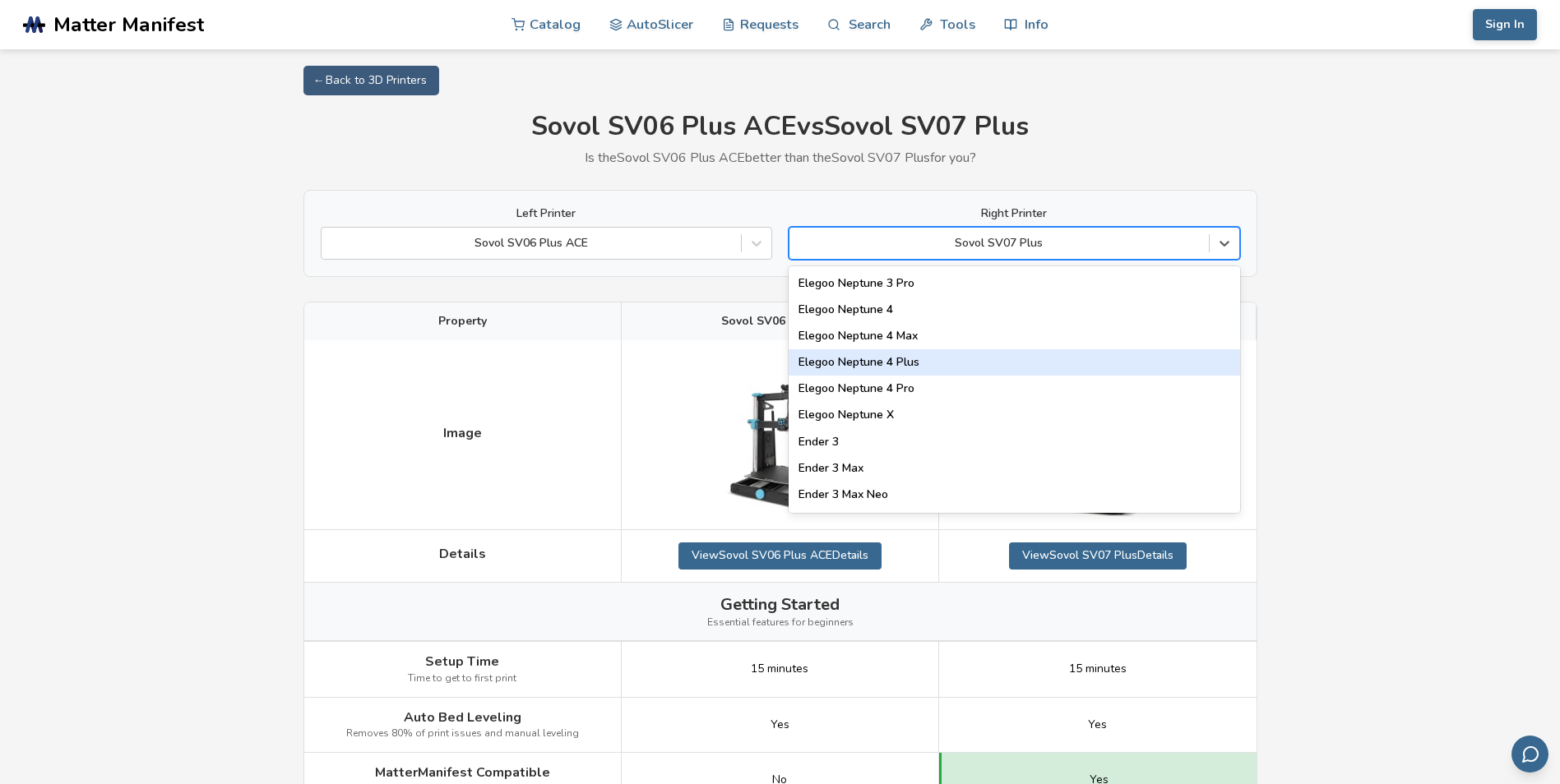
click at [940, 370] on div "Elegoo Neptune 4 Plus" at bounding box center [1015, 363] width 452 height 27
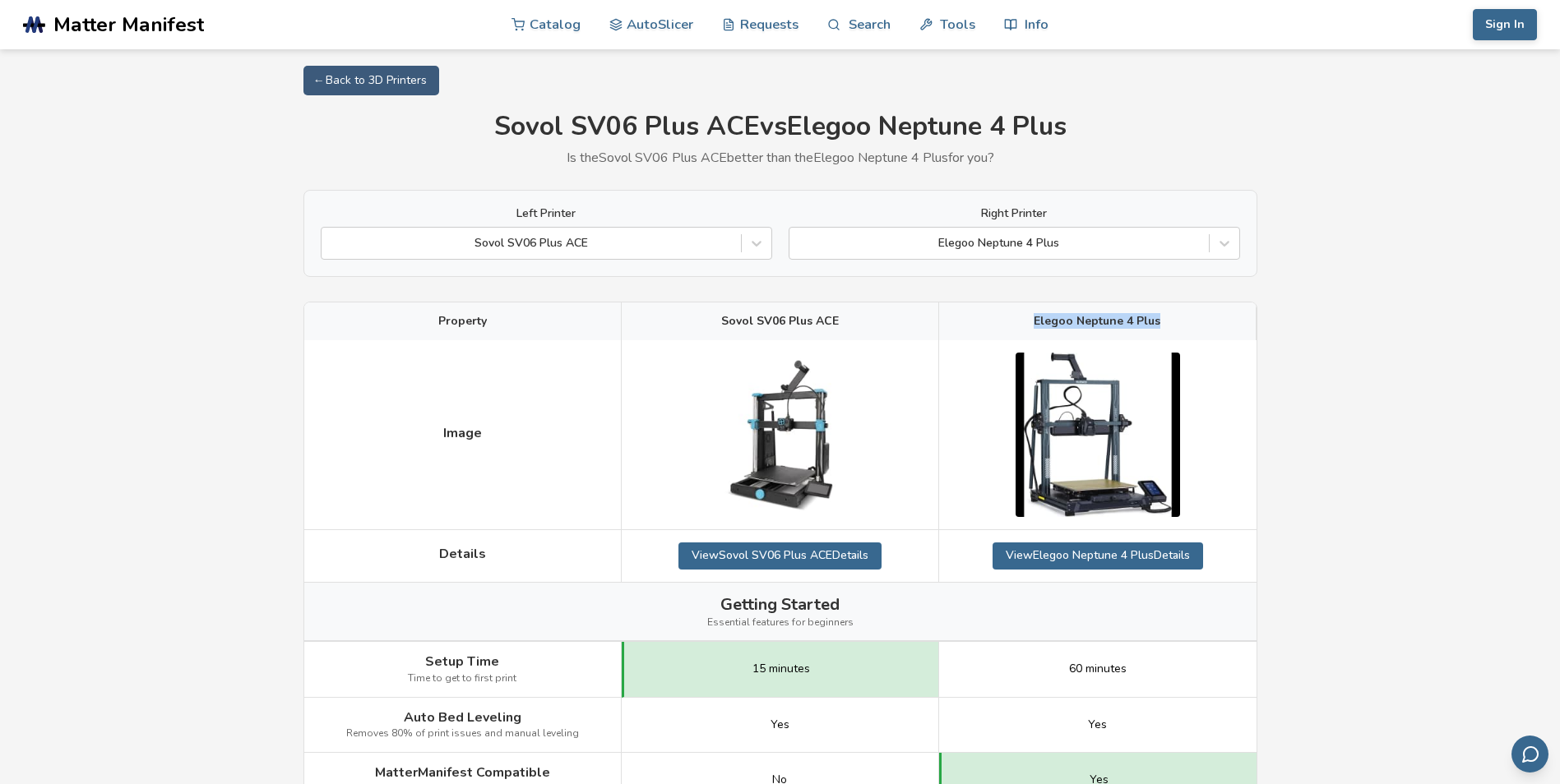
drag, startPoint x: 1171, startPoint y: 317, endPoint x: 1039, endPoint y: 321, distance: 132.1
click at [1039, 321] on div "Elegoo Neptune 4 Plus" at bounding box center [1098, 322] width 317 height 38
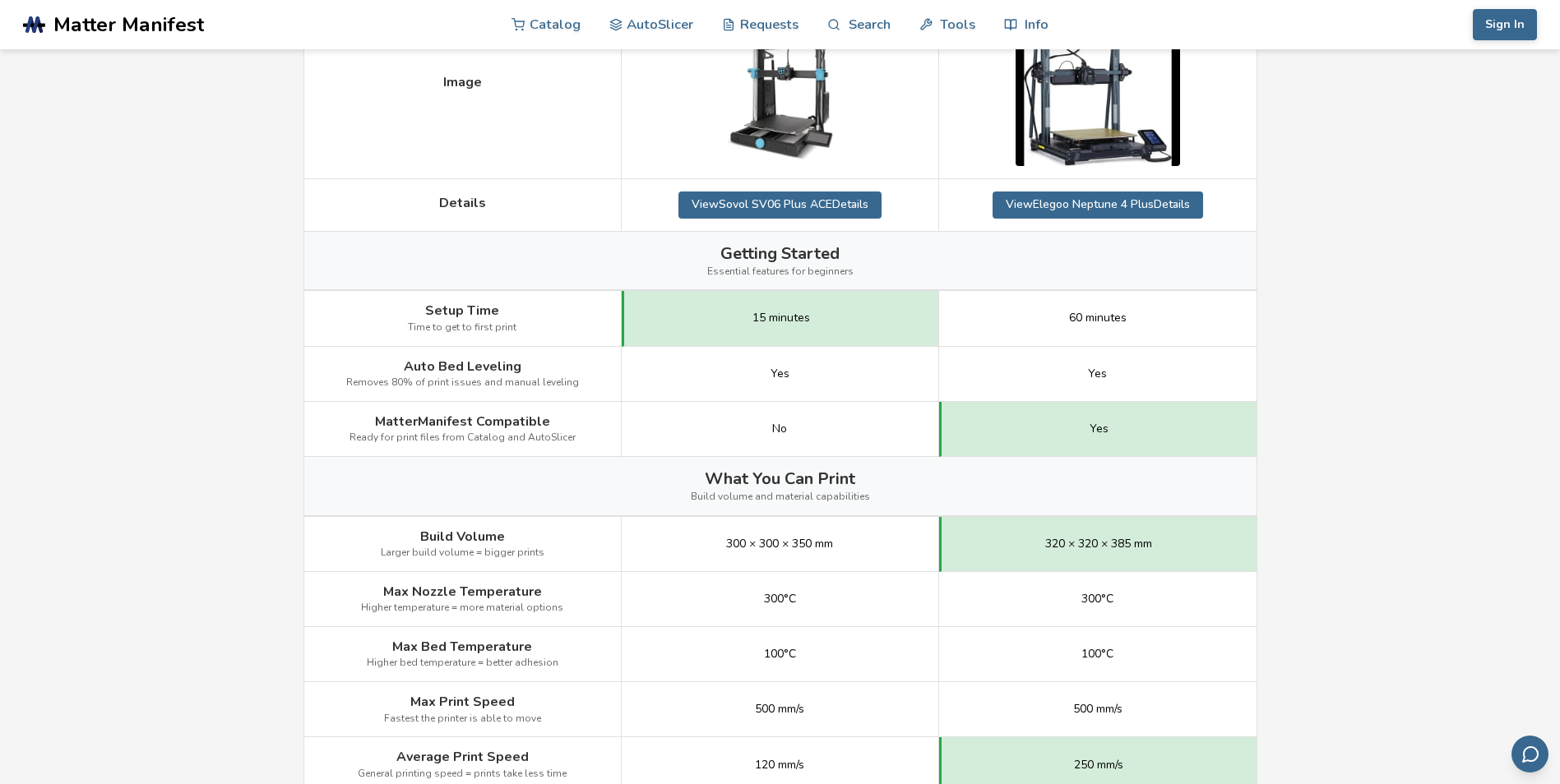
scroll to position [472, 0]
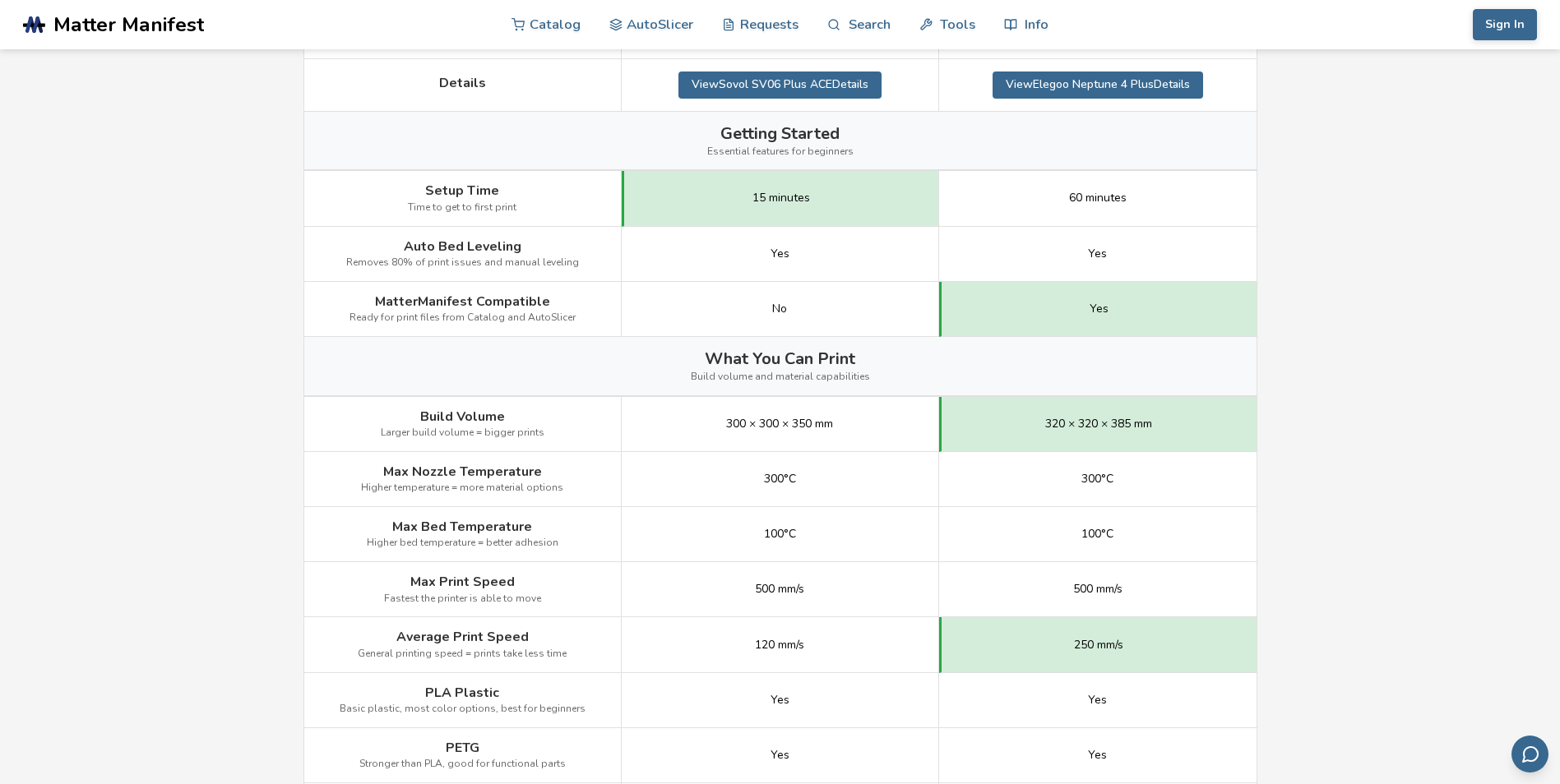
click at [1158, 428] on div "320 × 320 × 385 mm" at bounding box center [1098, 425] width 317 height 55
click at [1157, 427] on div "320 × 320 × 385 mm" at bounding box center [1098, 425] width 317 height 55
drag, startPoint x: 568, startPoint y: 654, endPoint x: 377, endPoint y: 627, distance: 192.9
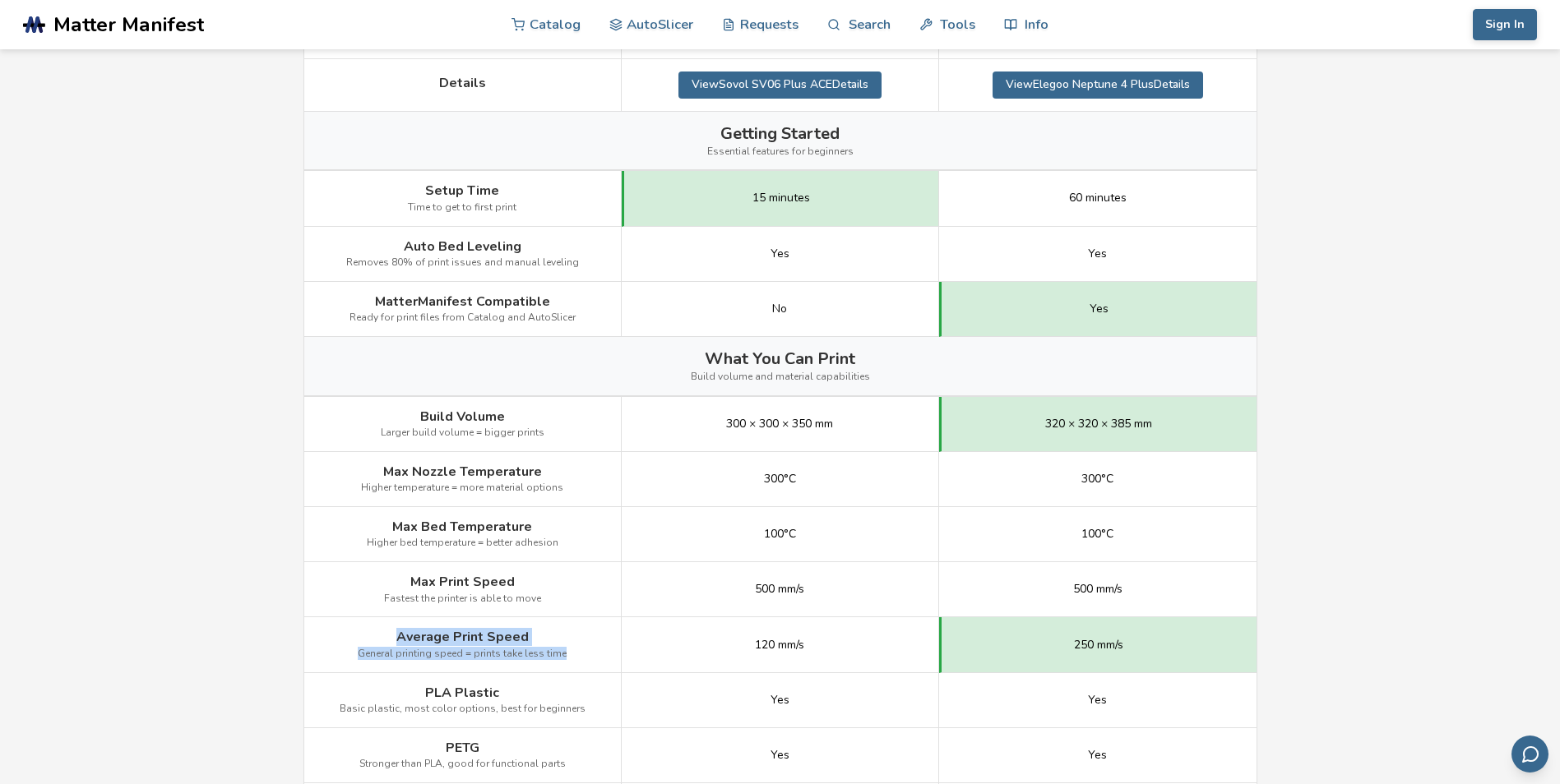
click at [377, 627] on div "Average Print Speed General printing speed = prints take less time" at bounding box center [462, 645] width 317 height 55
click at [1142, 638] on div "250 mm/s" at bounding box center [1098, 645] width 317 height 55
drag, startPoint x: 1139, startPoint y: 645, endPoint x: 821, endPoint y: 628, distance: 318.5
click at [0, 0] on div "Average Print Speed General printing speed = prints take less time 120 mm/s 250…" at bounding box center [0, 0] width 0 height 0
click at [822, 633] on div "120 mm/s" at bounding box center [780, 645] width 317 height 55
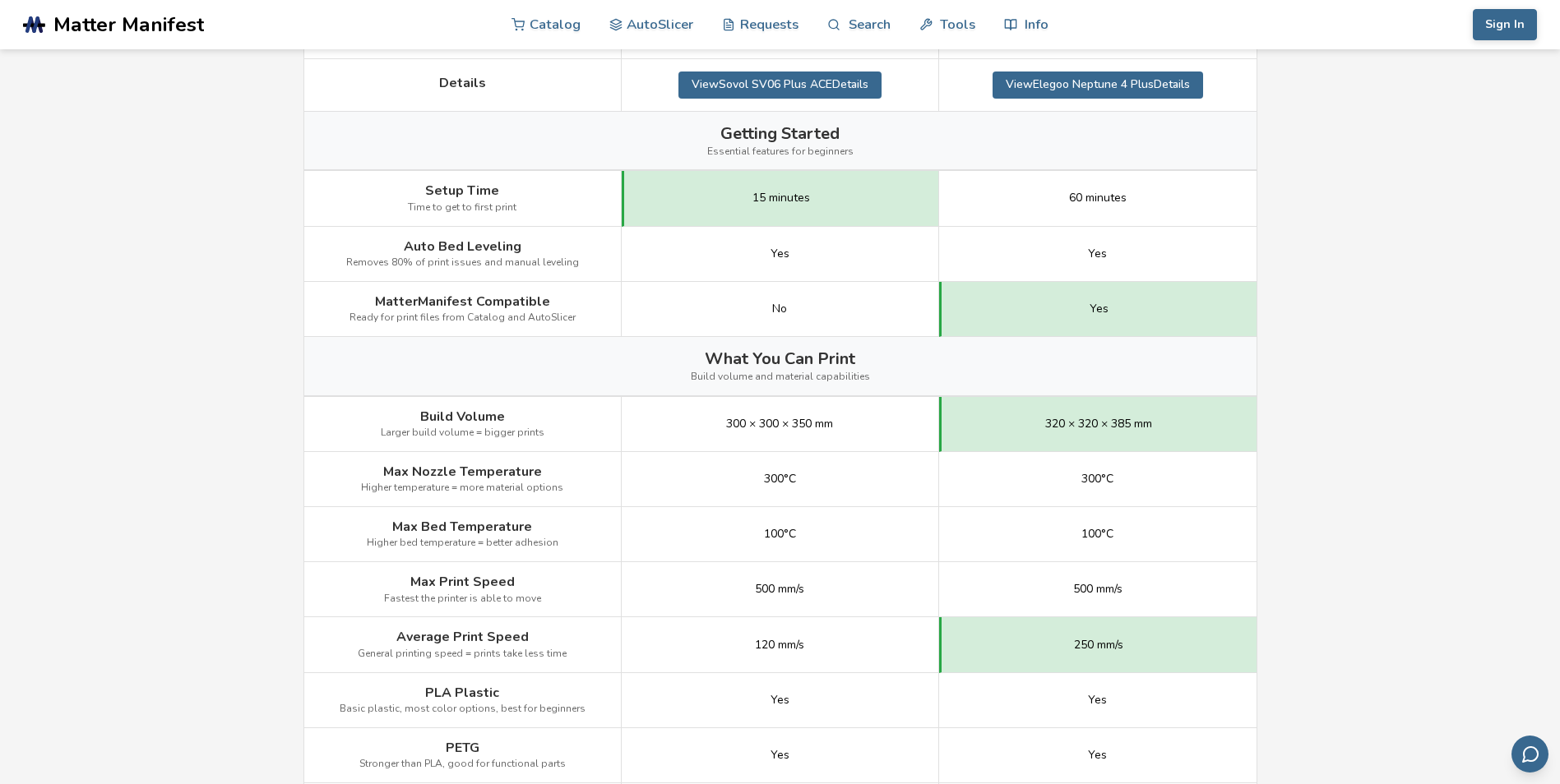
click at [820, 649] on div "120 mm/s" at bounding box center [780, 645] width 317 height 55
drag, startPoint x: 745, startPoint y: 640, endPoint x: 812, endPoint y: 651, distance: 67.9
click at [812, 651] on div "120 mm/s" at bounding box center [780, 645] width 317 height 55
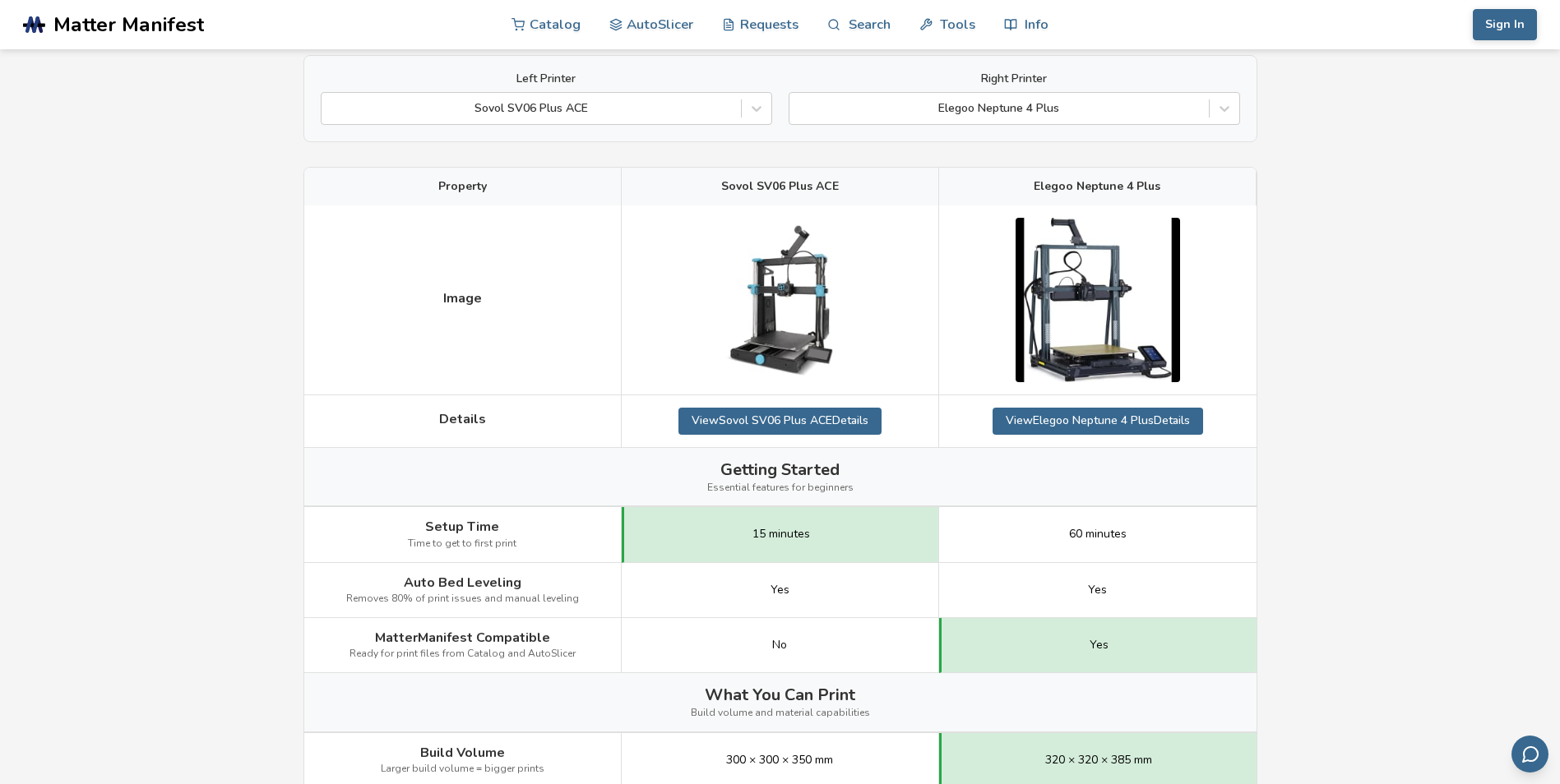
scroll to position [123, 0]
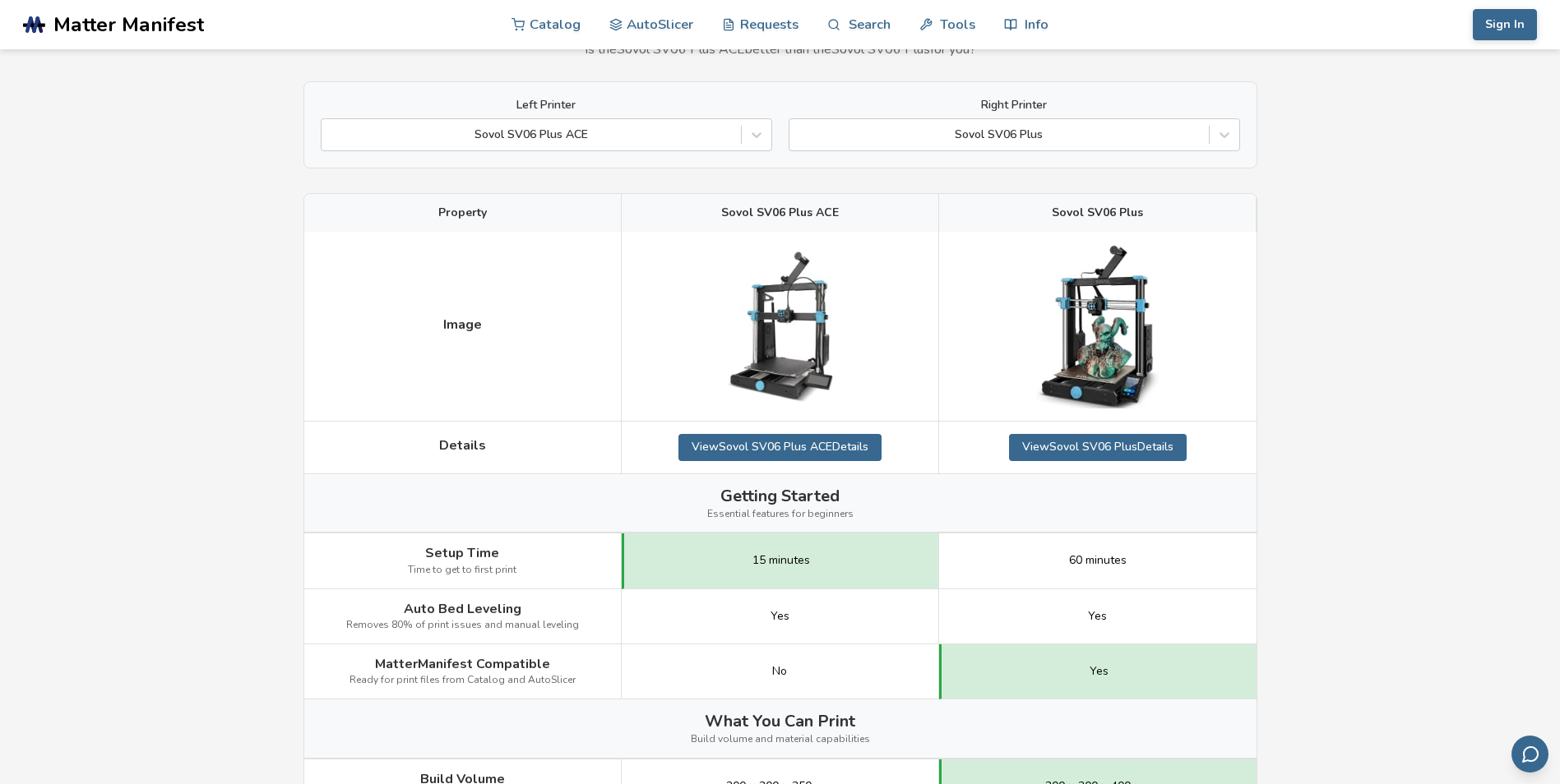
scroll to position [106, 0]
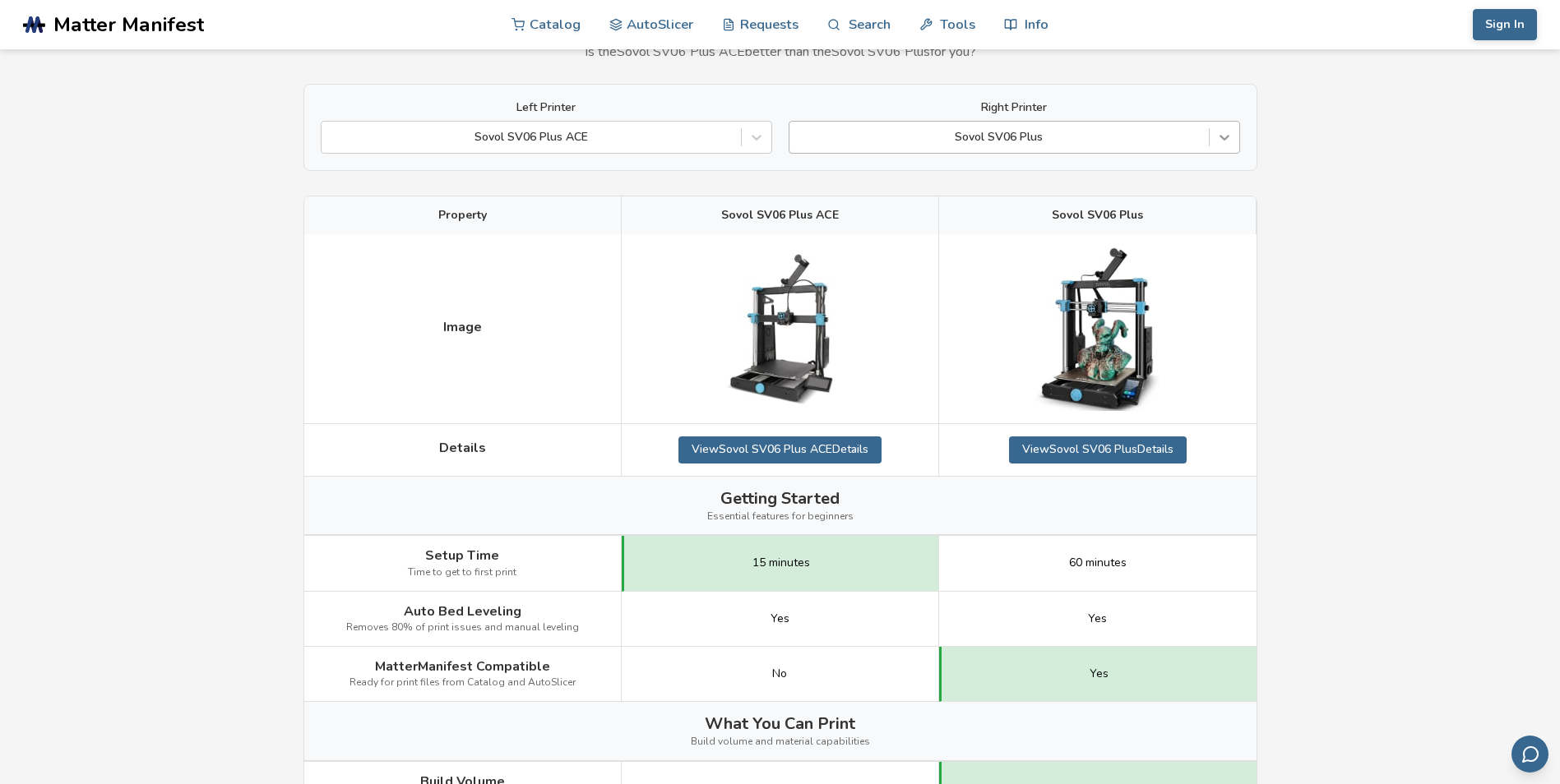
click at [1221, 137] on icon at bounding box center [1225, 138] width 10 height 6
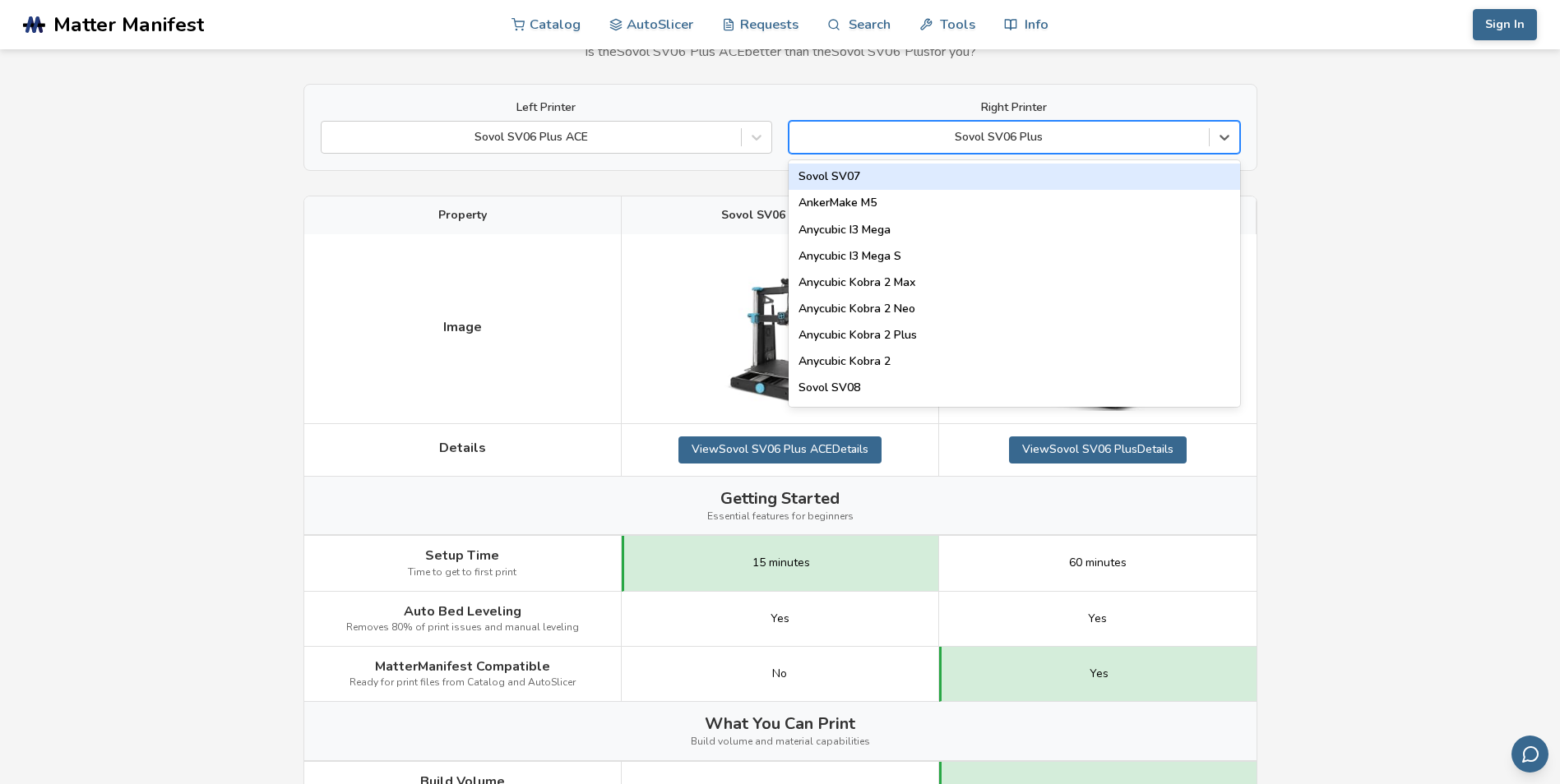
scroll to position [19, 0]
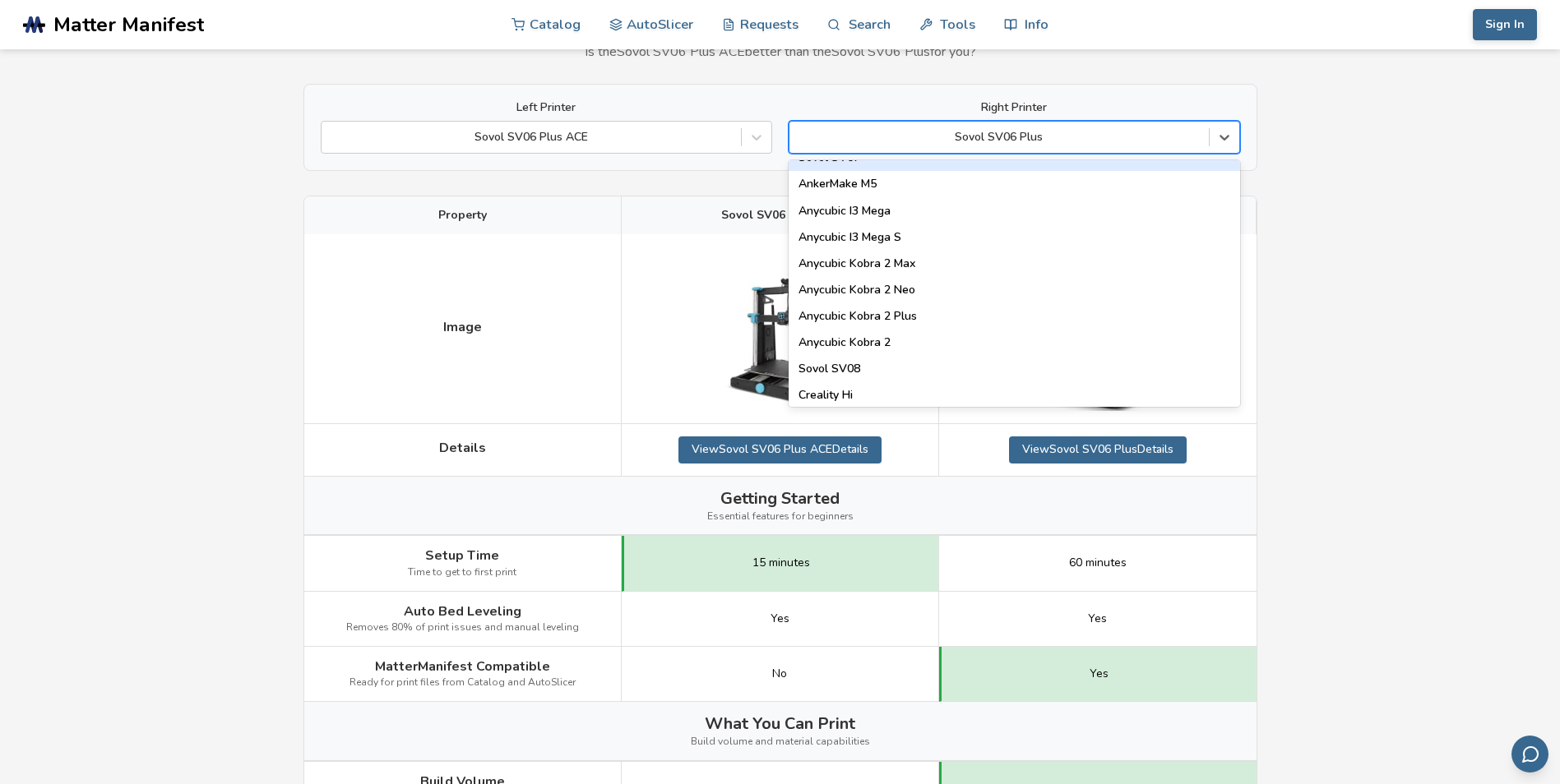
click at [1012, 138] on div at bounding box center [999, 137] width 403 height 16
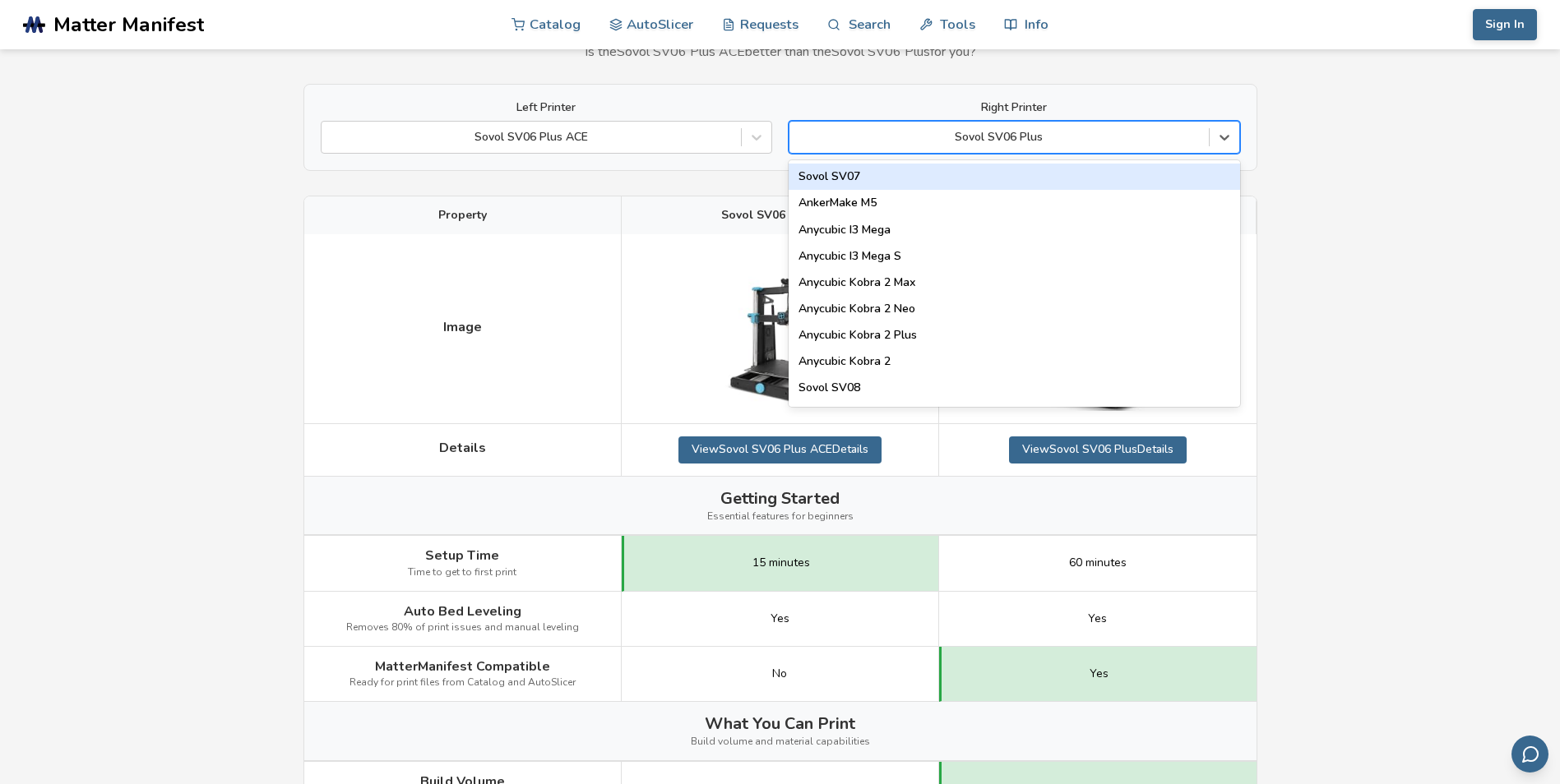
click at [1012, 138] on div at bounding box center [999, 137] width 403 height 16
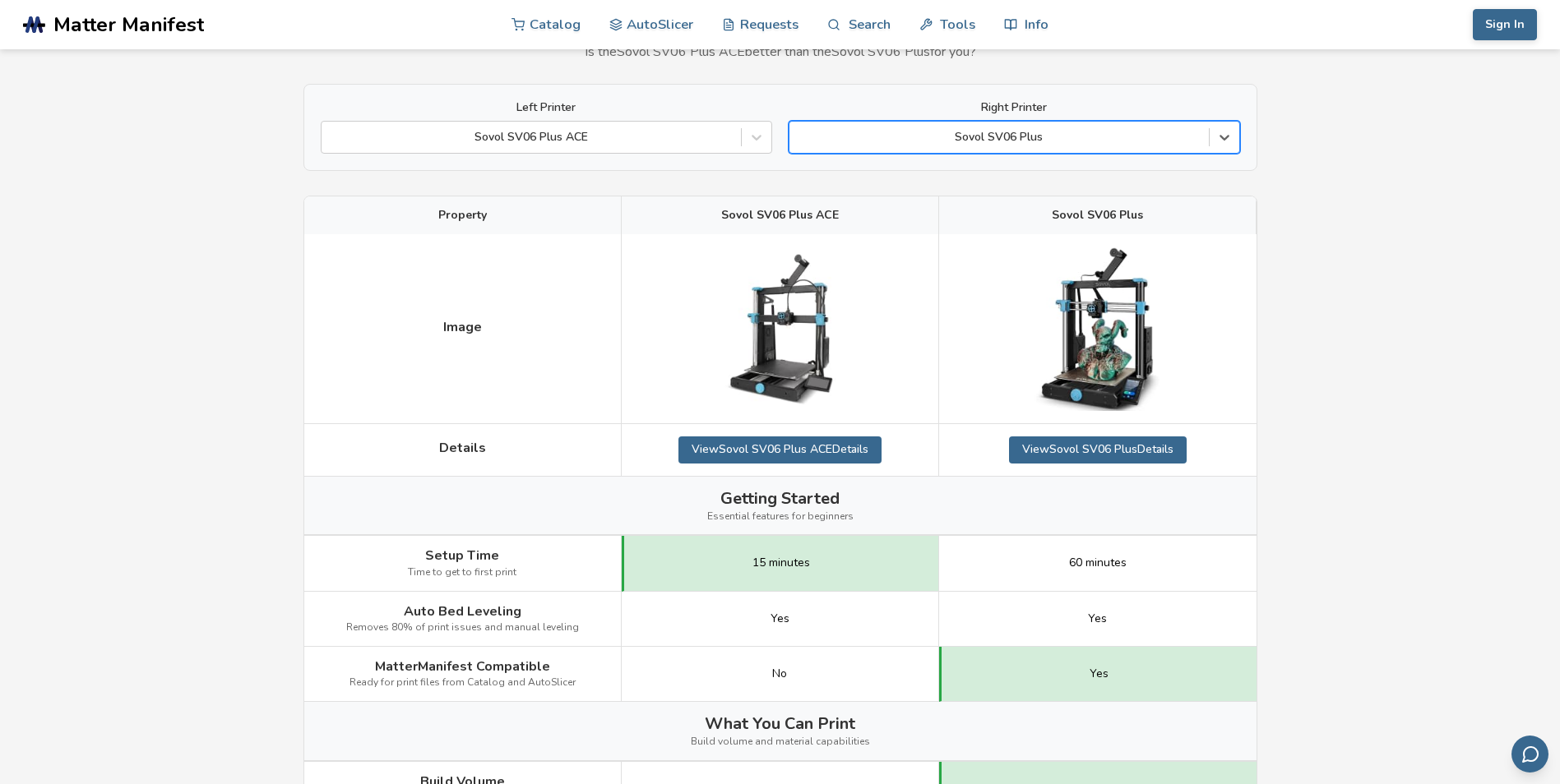
click at [1012, 138] on div at bounding box center [999, 137] width 403 height 16
click at [1225, 148] on div at bounding box center [1225, 137] width 30 height 30
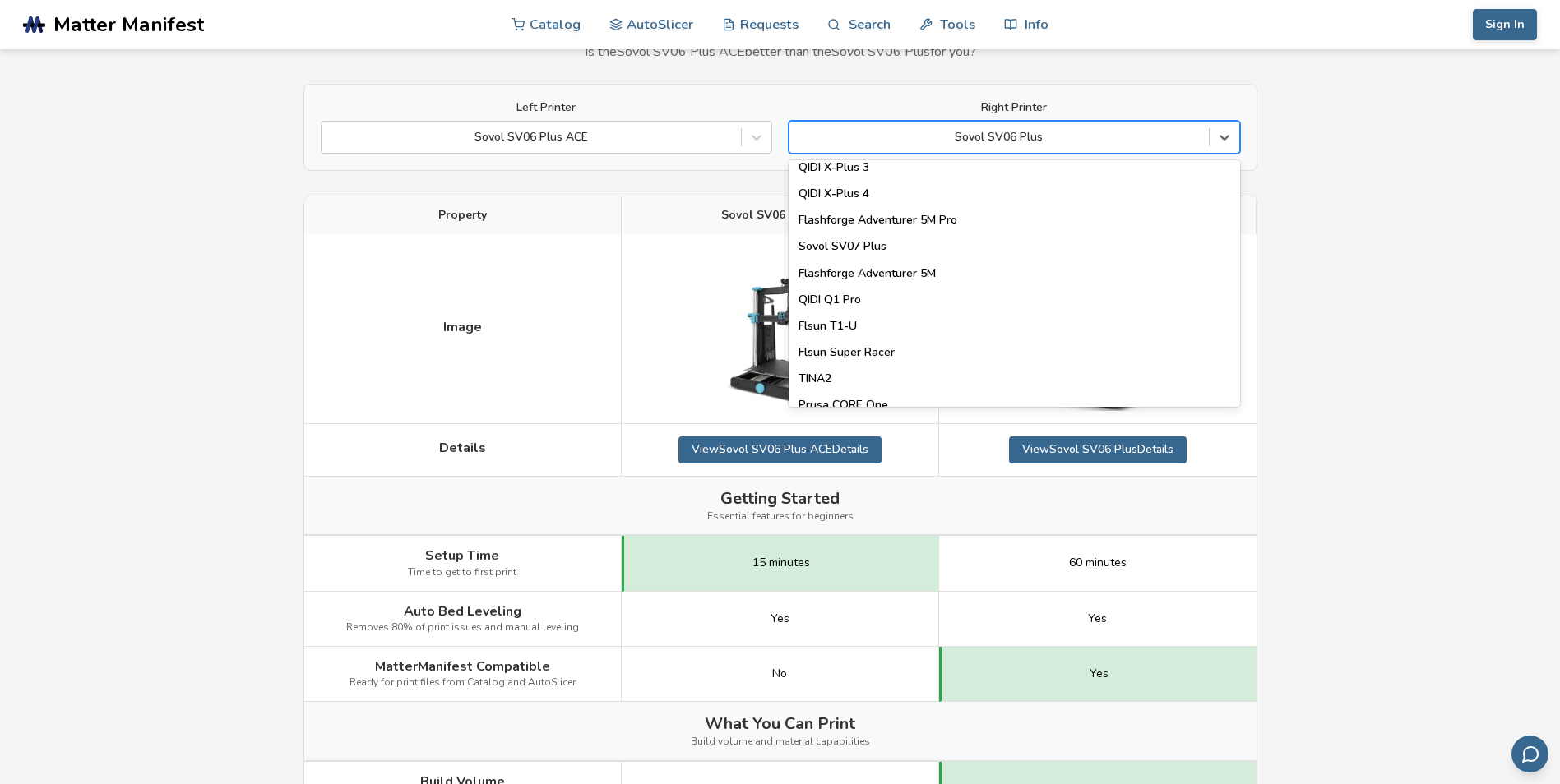
scroll to position [1939, 0]
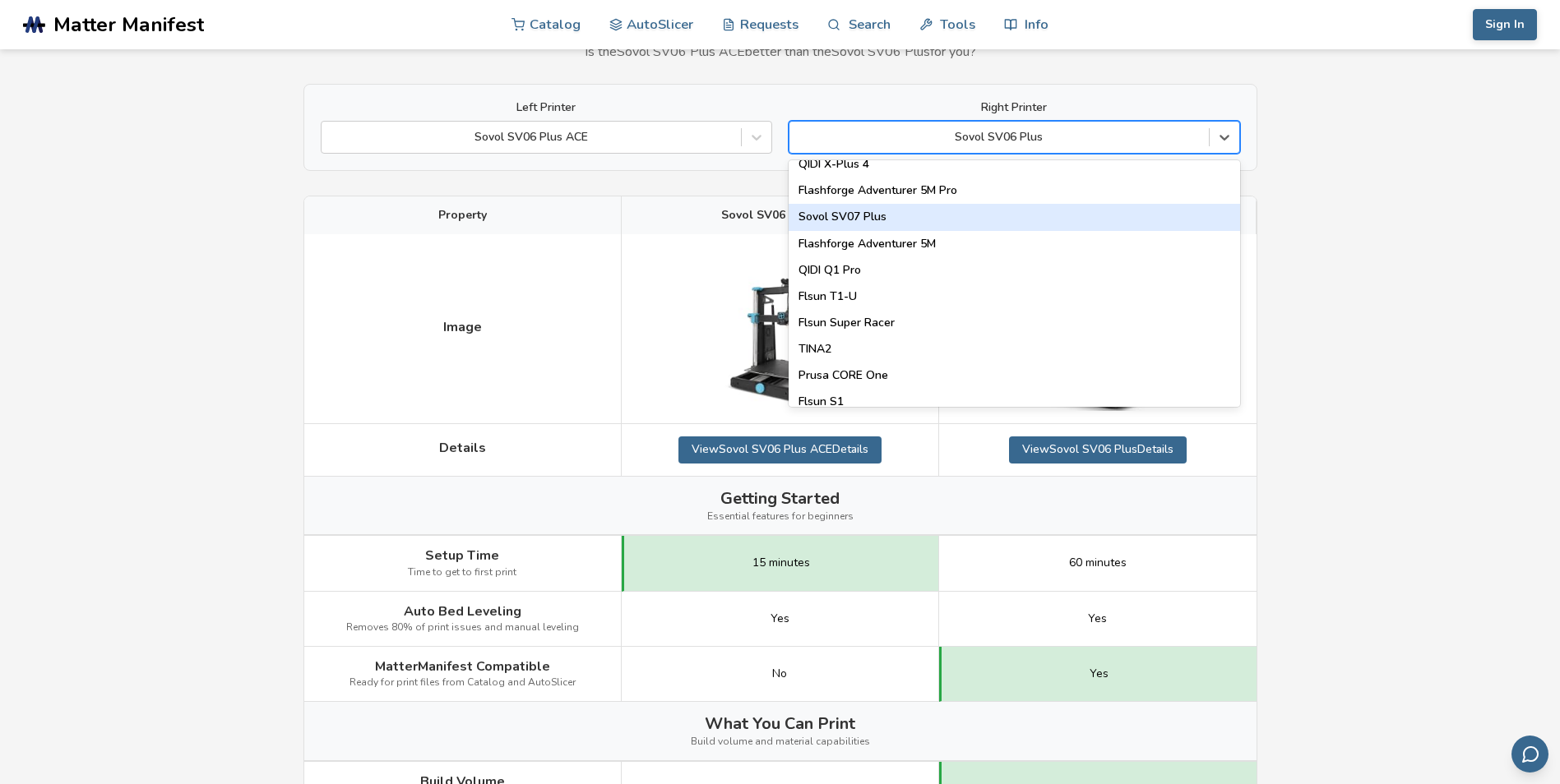
click at [889, 213] on div "Sovol SV07 Plus" at bounding box center [1015, 217] width 452 height 27
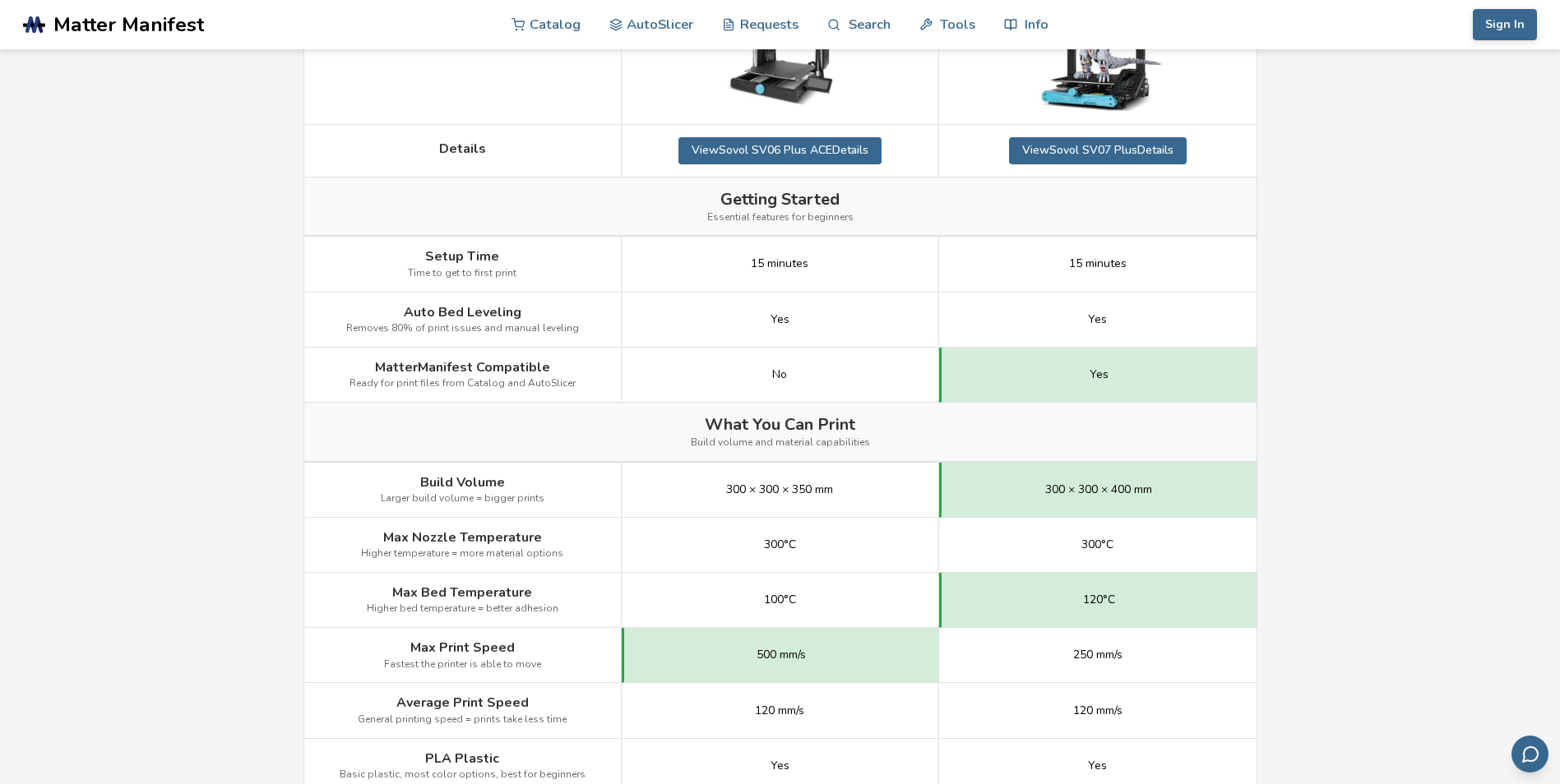
scroll to position [412, 0]
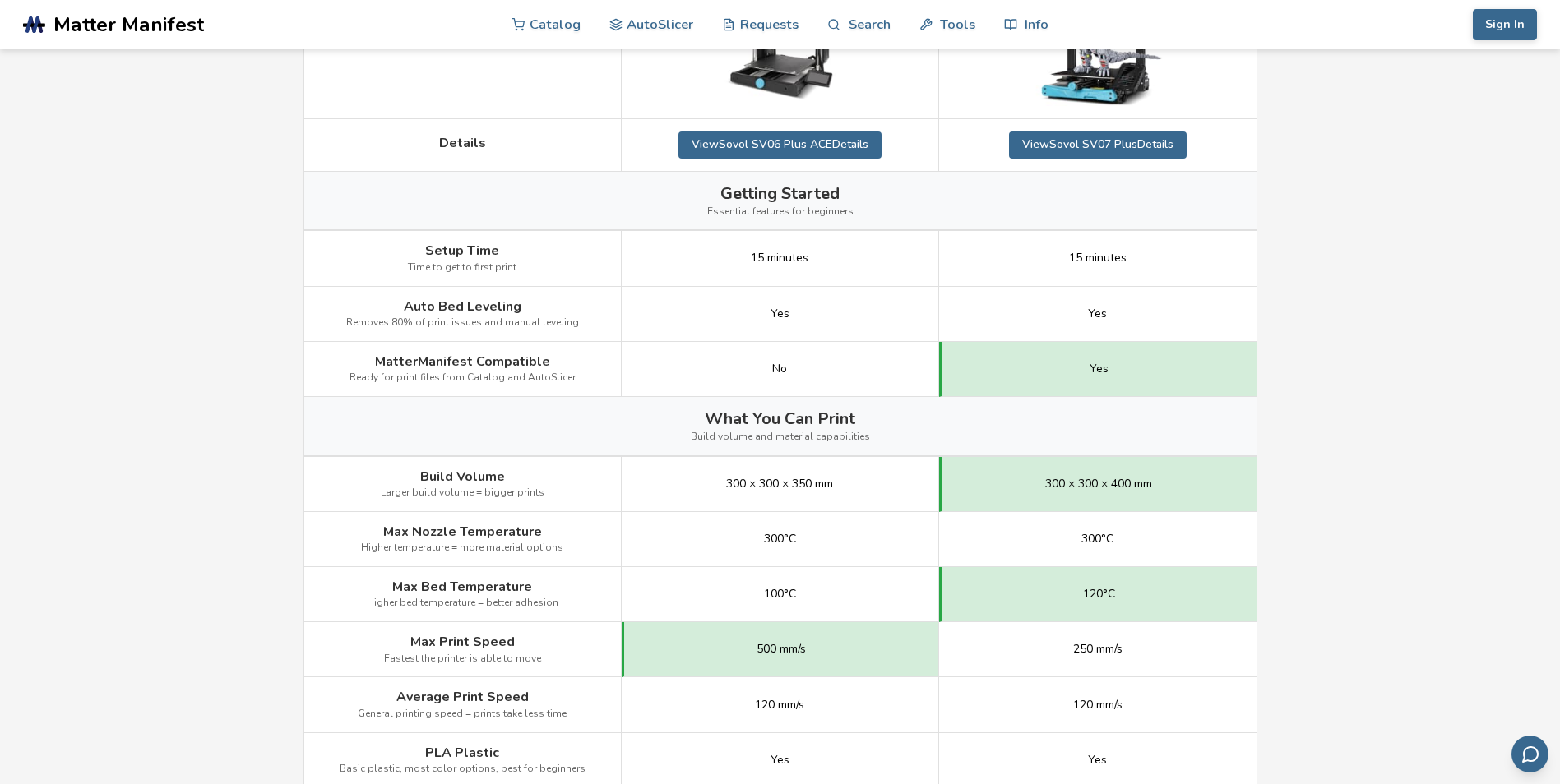
drag, startPoint x: 525, startPoint y: 268, endPoint x: 417, endPoint y: 249, distance: 109.7
click at [417, 249] on div "Setup Time Time to get to first print" at bounding box center [462, 259] width 317 height 55
copy div "Setup Time Time to get to first print"
